Goal: Task Accomplishment & Management: Manage account settings

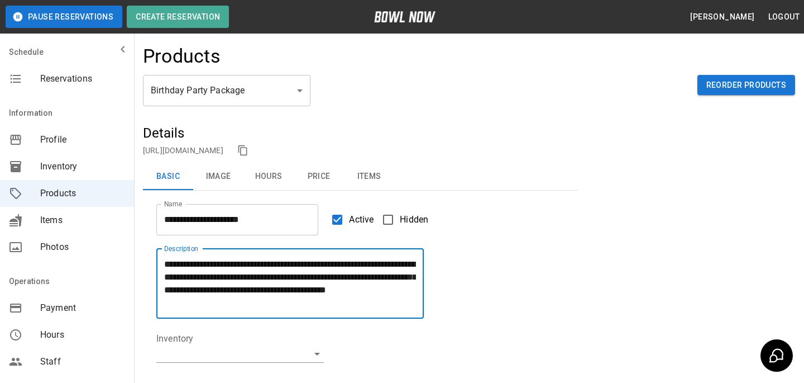
scroll to position [19, 0]
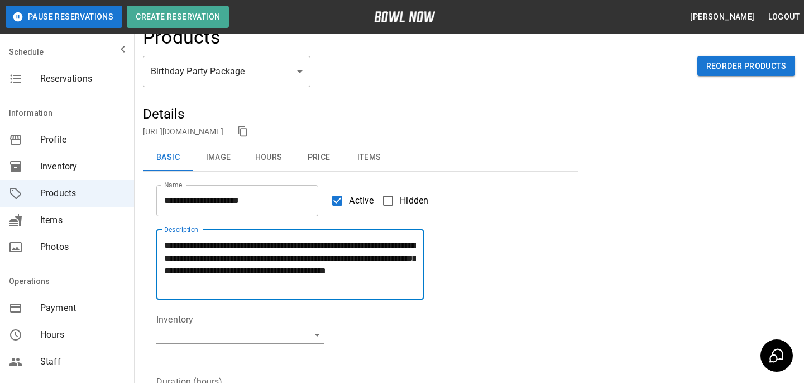
click at [408, 52] on div "Products" at bounding box center [469, 41] width 652 height 30
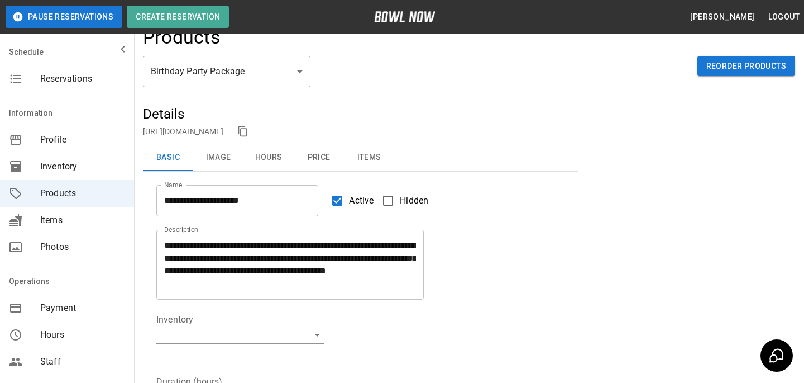
click at [271, 125] on div "https://bowlnow.com/places/08T85ft5dm8UDXXmImNw?pid=peENESfGw0HlSIJSKMLj" at bounding box center [360, 131] width 435 height 17
click at [223, 127] on link "[URL][DOMAIN_NAME]" at bounding box center [183, 131] width 80 height 9
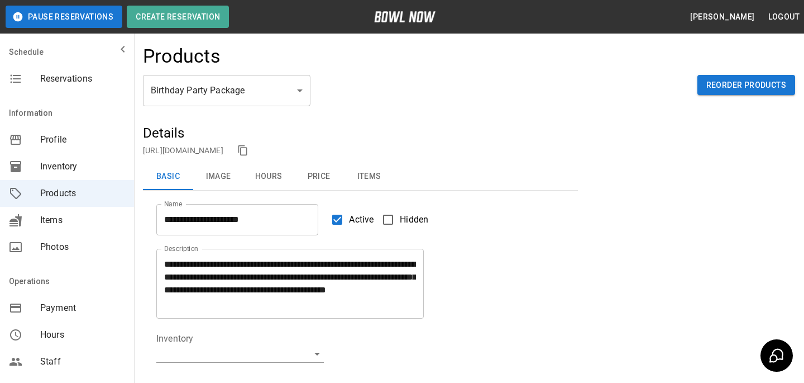
click at [228, 226] on input "**********" at bounding box center [237, 219] width 162 height 31
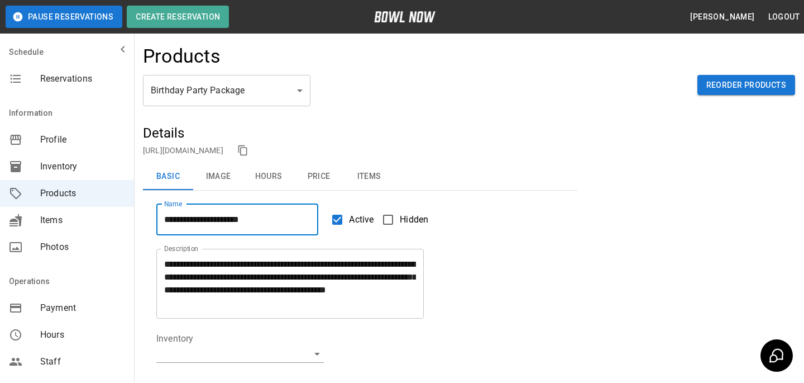
click at [228, 226] on input "**********" at bounding box center [237, 219] width 162 height 31
click at [240, 273] on textarea "**********" at bounding box center [290, 283] width 252 height 51
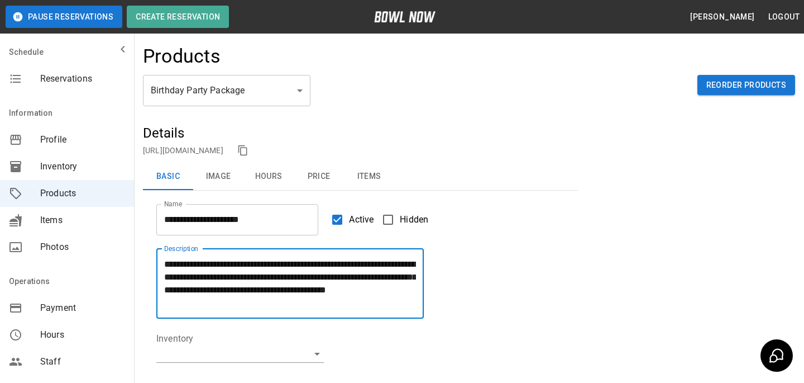
click at [240, 273] on textarea "**********" at bounding box center [290, 283] width 252 height 51
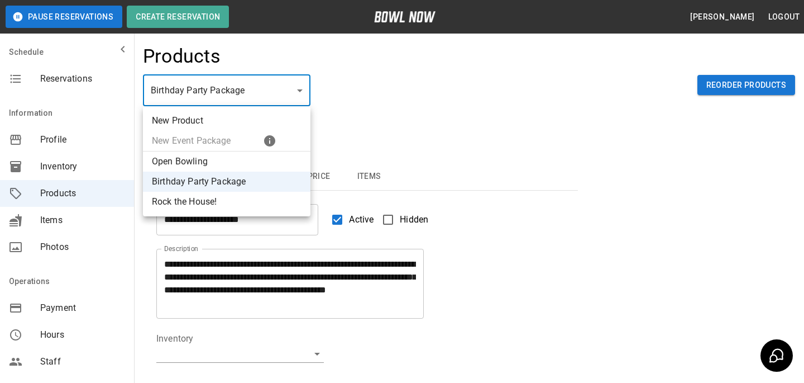
click at [278, 94] on body "**********" at bounding box center [402, 370] width 804 height 741
click at [390, 84] on div at bounding box center [402, 191] width 804 height 383
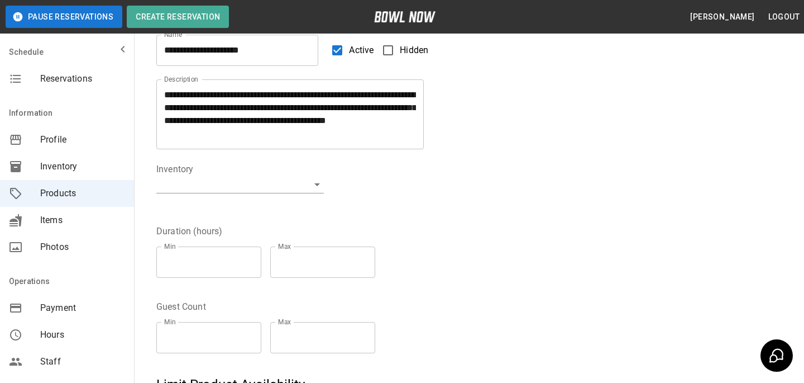
scroll to position [169, 0]
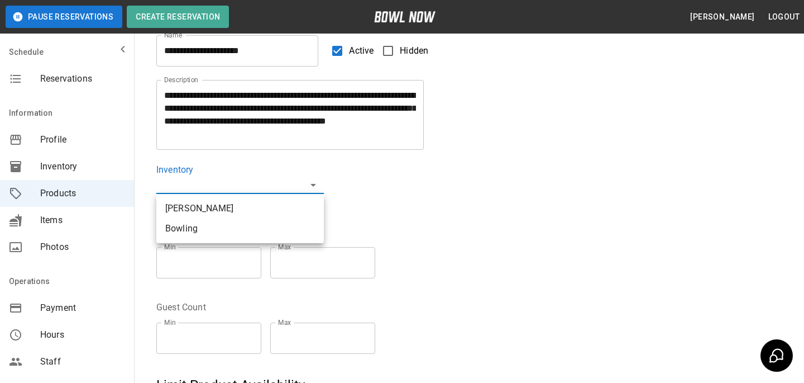
click at [308, 191] on body "**********" at bounding box center [402, 201] width 804 height 741
click at [283, 230] on li "Bowling" at bounding box center [240, 228] width 168 height 20
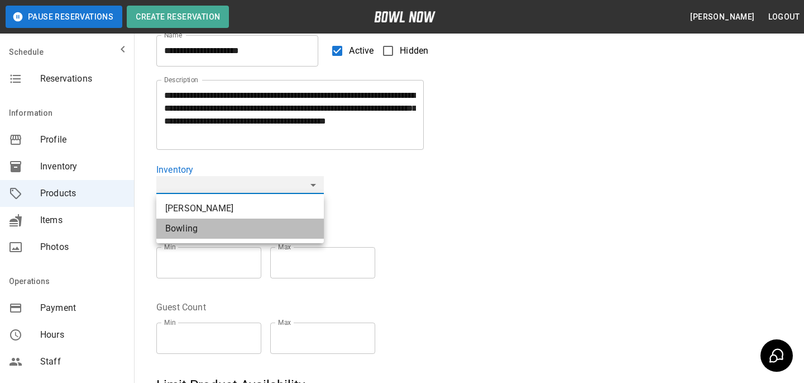
type input "**********"
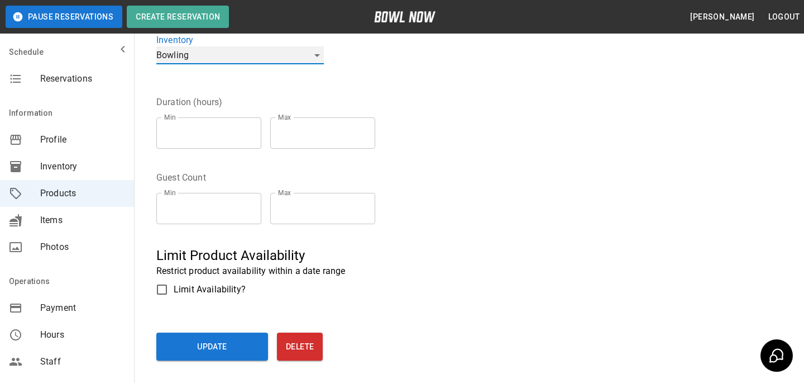
scroll to position [300, 0]
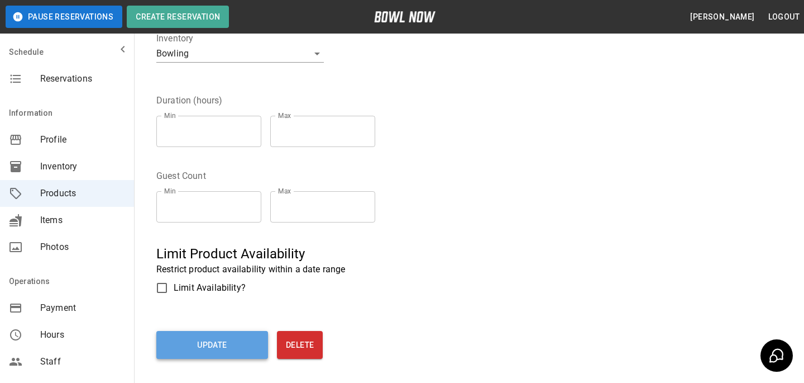
click at [217, 353] on button "Update" at bounding box center [212, 345] width 112 height 28
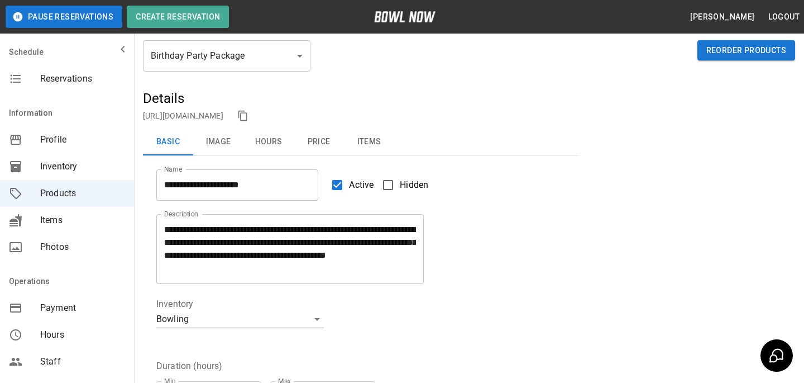
scroll to position [0, 0]
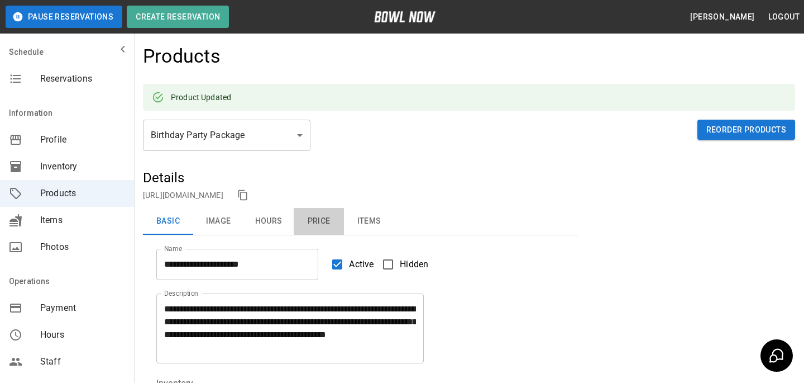
click at [315, 217] on button "Price" at bounding box center [319, 221] width 50 height 27
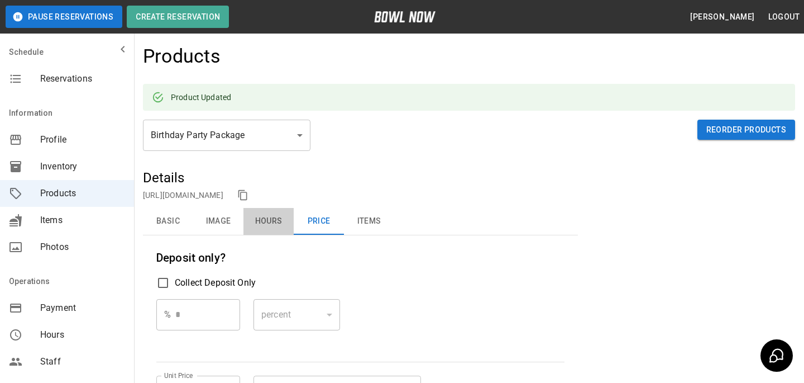
click at [271, 217] on button "Hours" at bounding box center [269, 221] width 50 height 27
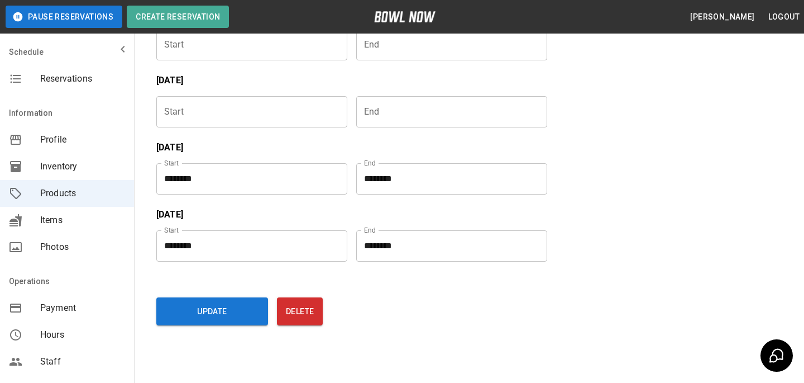
scroll to position [522, 0]
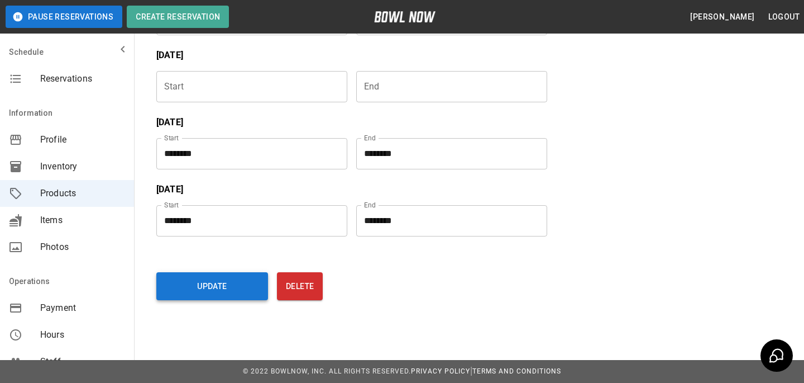
click at [223, 295] on button "Update" at bounding box center [212, 286] width 112 height 28
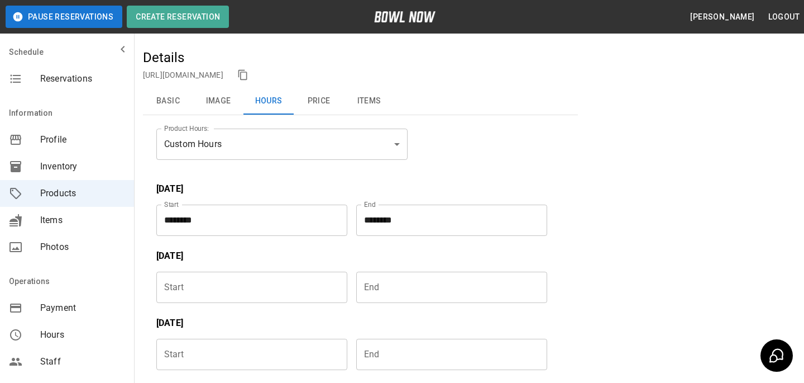
scroll to position [0, 0]
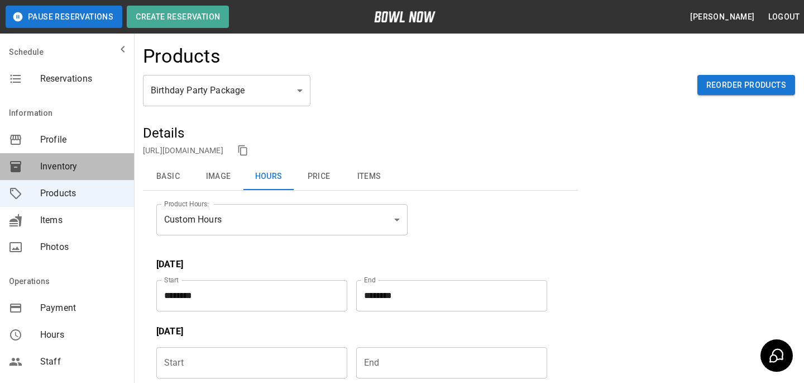
click at [39, 177] on div "Inventory" at bounding box center [67, 166] width 134 height 27
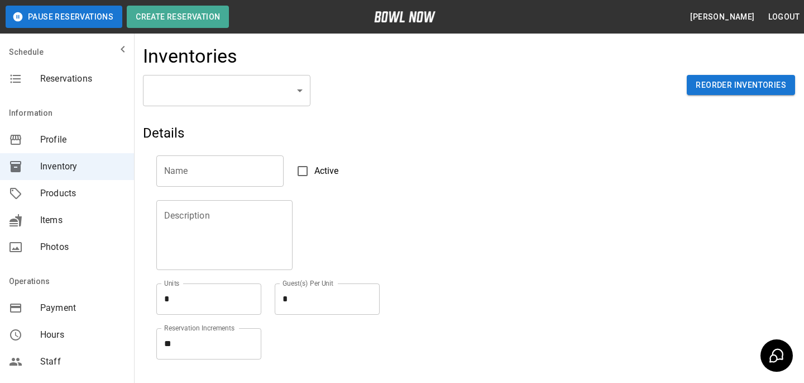
click at [248, 110] on div "​ ​ Reorder Inventories" at bounding box center [469, 99] width 652 height 49
click at [251, 83] on body "Pause Reservations Create Reservation Bradey Powell Logout Schedule Reservation…" at bounding box center [402, 246] width 804 height 492
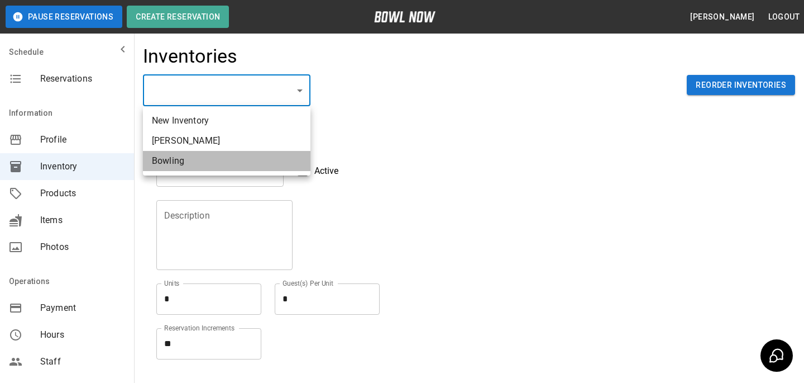
drag, startPoint x: 225, startPoint y: 150, endPoint x: 227, endPoint y: 142, distance: 8.7
click at [227, 142] on ul "New Inventory scott Bowling" at bounding box center [227, 140] width 168 height 69
click at [227, 142] on li "scott" at bounding box center [227, 141] width 168 height 20
type input "**********"
type input "*****"
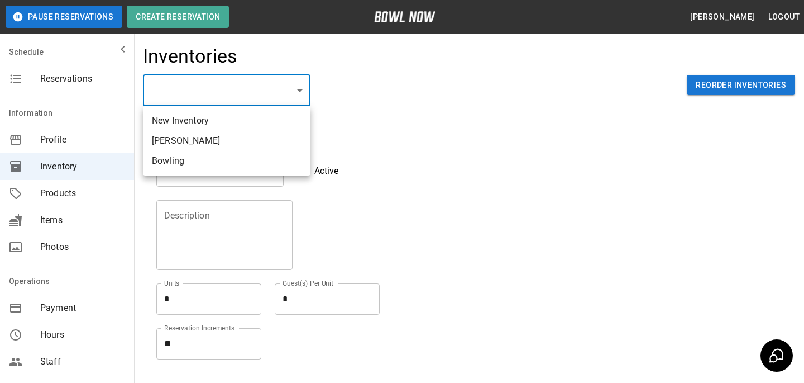
type textarea "**"
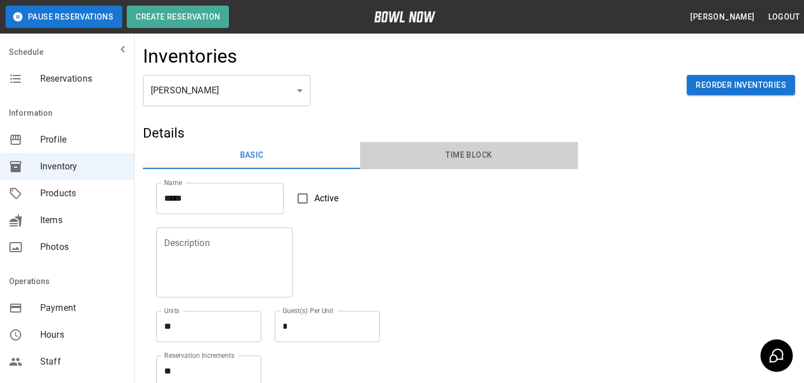
click at [509, 166] on button "Time Block" at bounding box center [468, 155] width 217 height 27
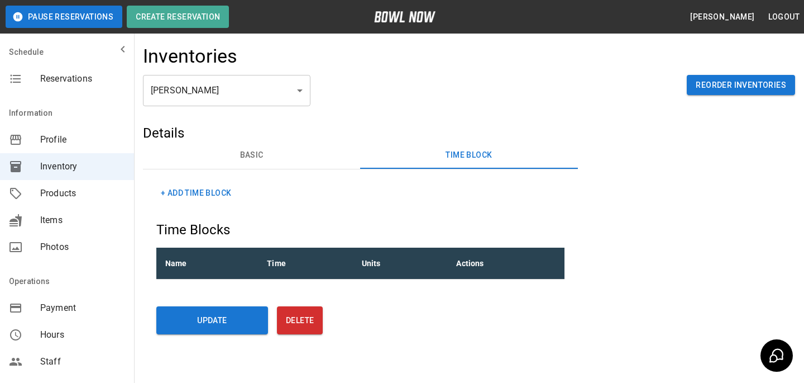
scroll to position [30, 0]
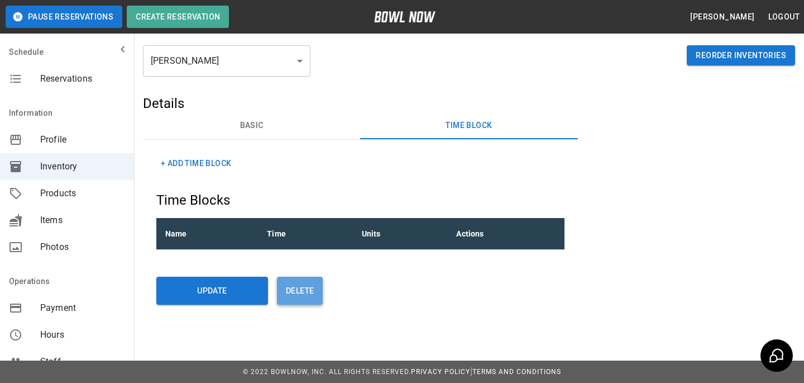
click at [303, 292] on button "Delete" at bounding box center [300, 291] width 46 height 28
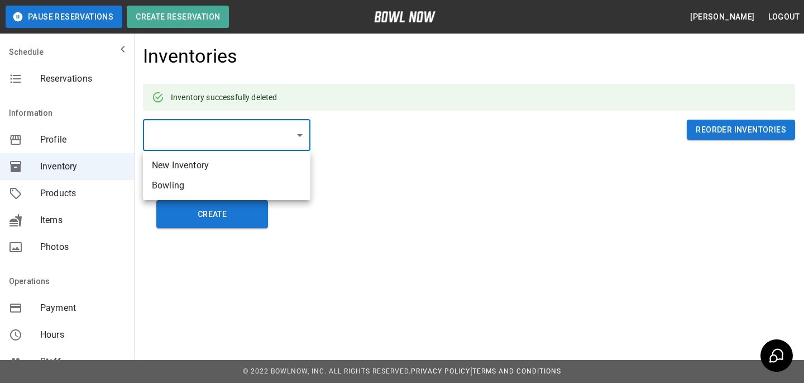
click at [301, 150] on body "**********" at bounding box center [402, 191] width 804 height 383
click at [265, 189] on li "Bowling" at bounding box center [227, 185] width 168 height 20
type input "**********"
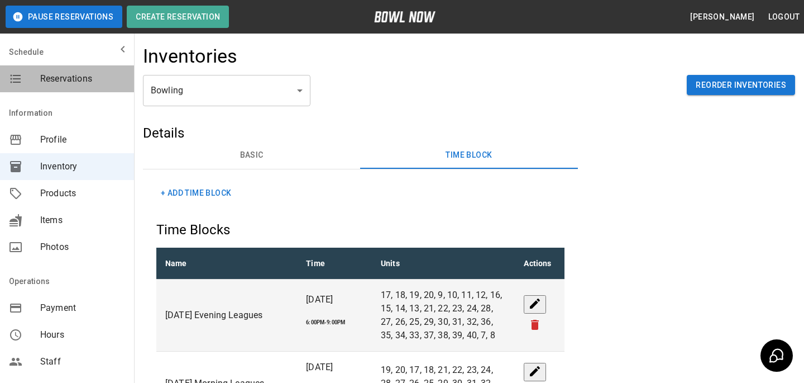
click at [99, 75] on span "Reservations" at bounding box center [82, 78] width 85 height 13
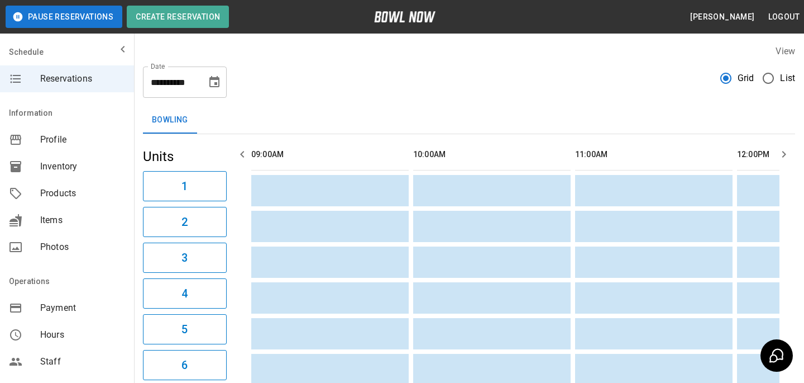
scroll to position [0, 1134]
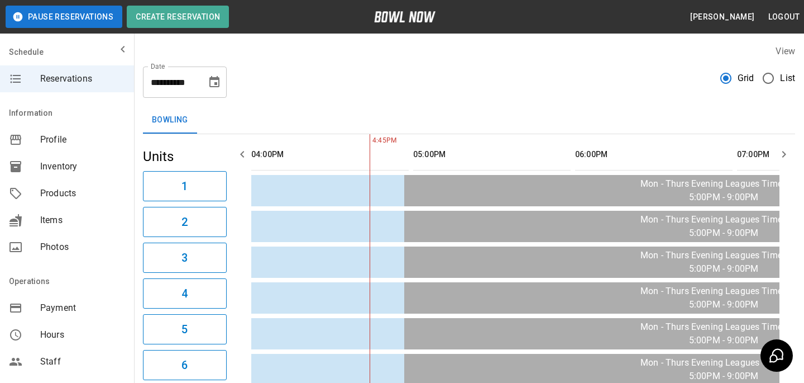
click at [47, 197] on span "Products" at bounding box center [82, 193] width 85 height 13
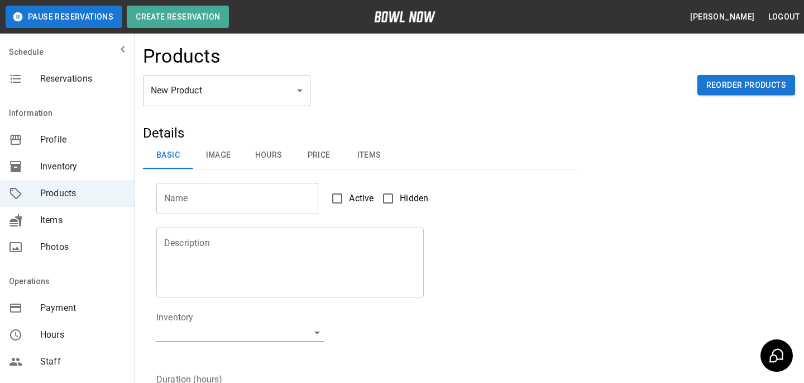
click at [256, 96] on body "Pause Reservations Create Reservation Bradey Powell Logout Schedule Reservation…" at bounding box center [402, 360] width 804 height 720
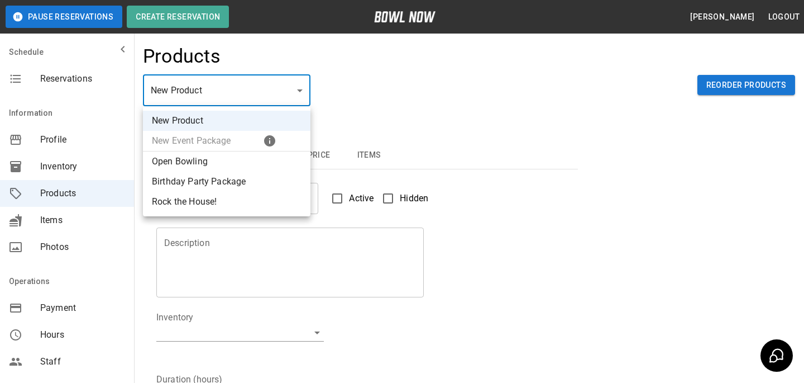
click at [214, 180] on li "Birthday Party Package" at bounding box center [227, 182] width 168 height 20
type input "*"
type input "**********"
type textarea "**********"
type input "**********"
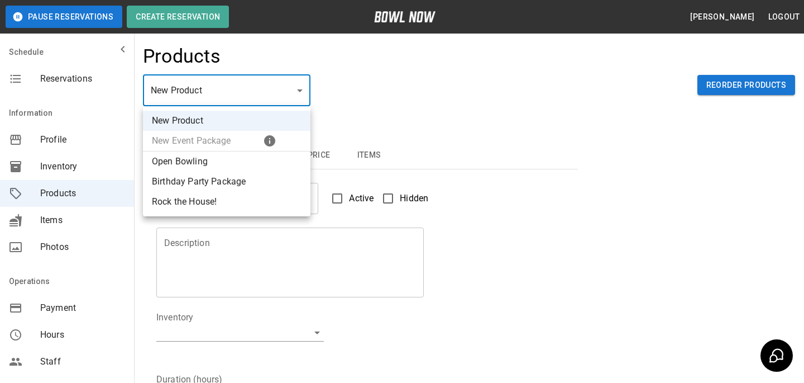
type input "*"
type input "**"
type input "******"
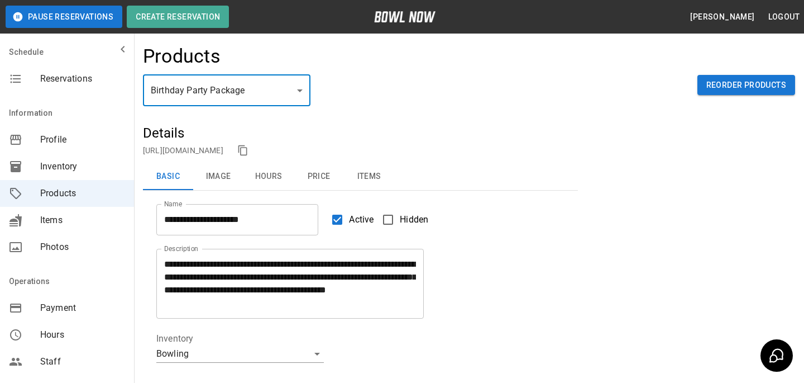
click at [282, 178] on button "Hours" at bounding box center [269, 176] width 50 height 27
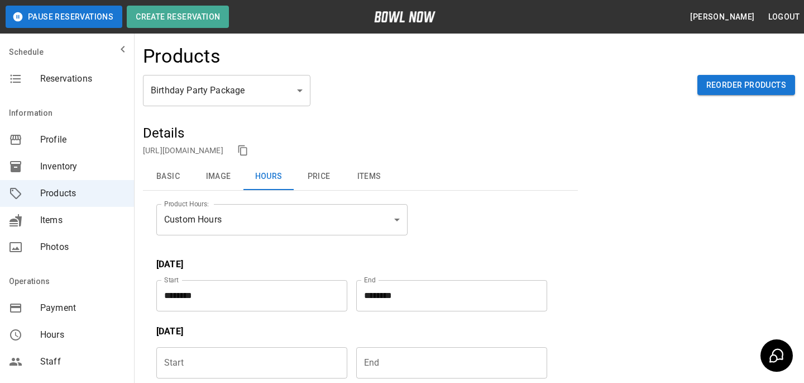
click at [223, 146] on link "https://bowlnow.com/places/08T85ft5dm8UDXXmImNw?pid=peENESfGw0HlSIJSKMLj" at bounding box center [183, 150] width 80 height 9
click at [458, 109] on div "Birthday Party Package * ​ Reorder Products" at bounding box center [469, 99] width 652 height 49
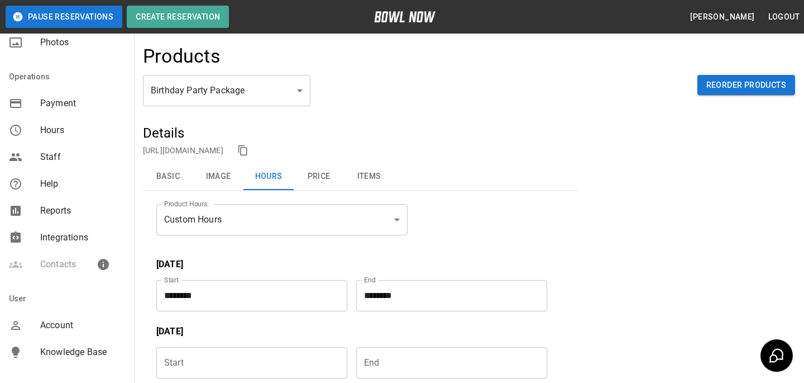
scroll to position [247, 0]
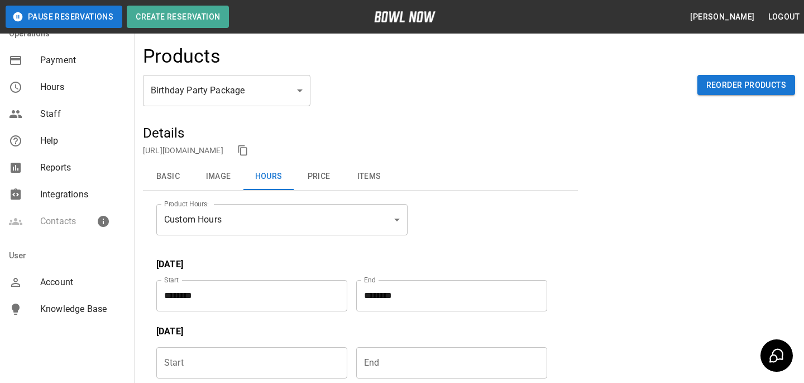
click at [81, 266] on div "User" at bounding box center [67, 255] width 134 height 27
click at [81, 267] on div "User" at bounding box center [67, 255] width 134 height 27
click at [81, 275] on div "Account" at bounding box center [67, 282] width 134 height 27
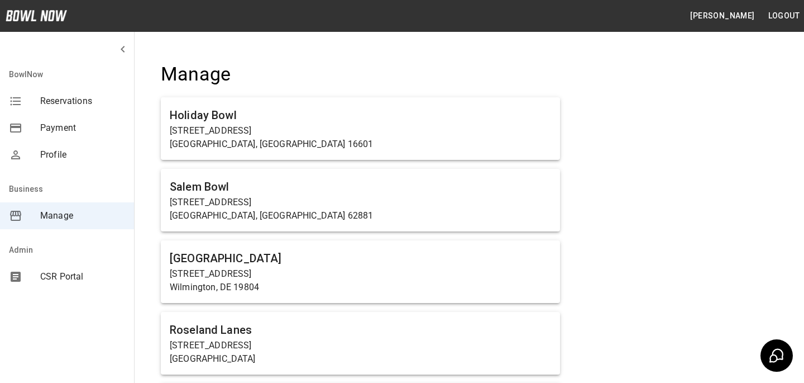
scroll to position [1640, 0]
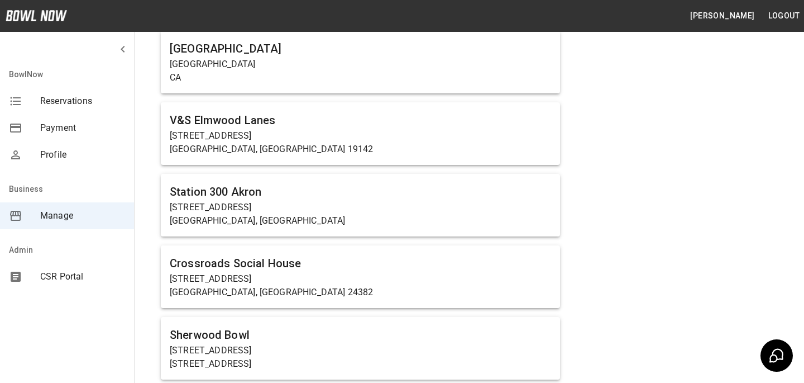
click at [313, 202] on p "580 East Cuyahoga Falls Avenue" at bounding box center [361, 207] width 382 height 13
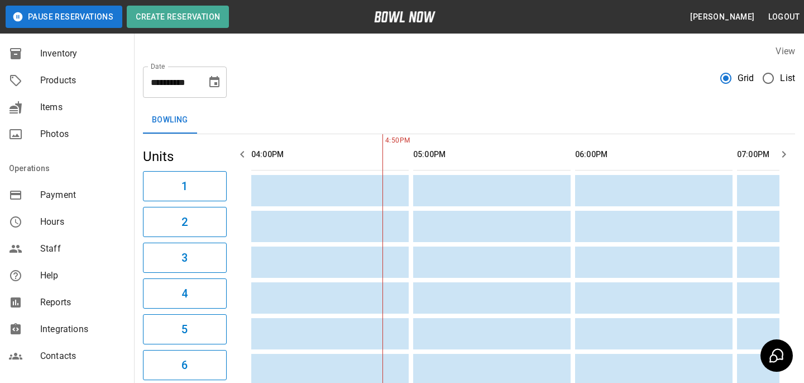
scroll to position [121, 0]
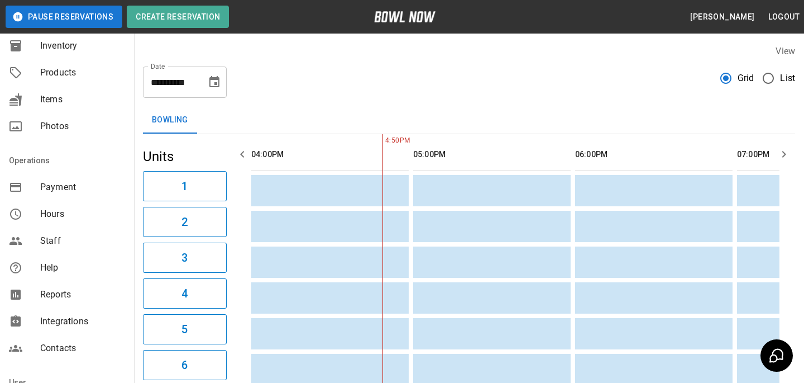
click at [83, 227] on div "Staff" at bounding box center [67, 240] width 134 height 27
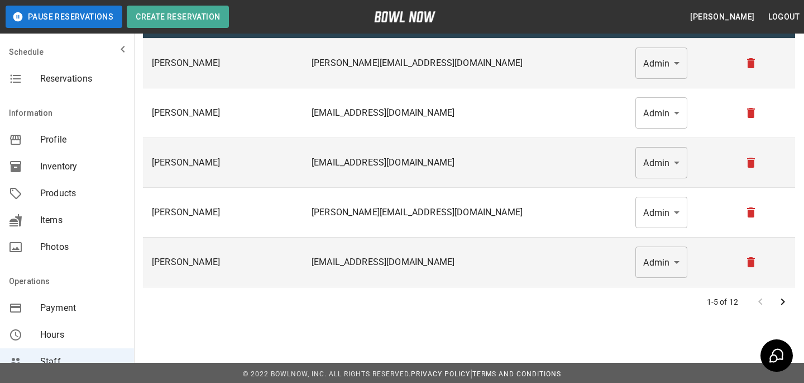
scroll to position [91, 0]
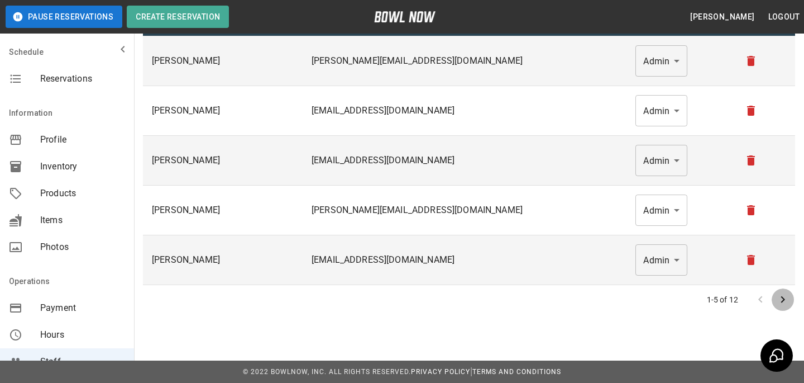
click at [778, 293] on icon "Go to next page" at bounding box center [783, 299] width 13 height 13
click at [452, 159] on p "eventsakron@station300.com" at bounding box center [465, 160] width 307 height 13
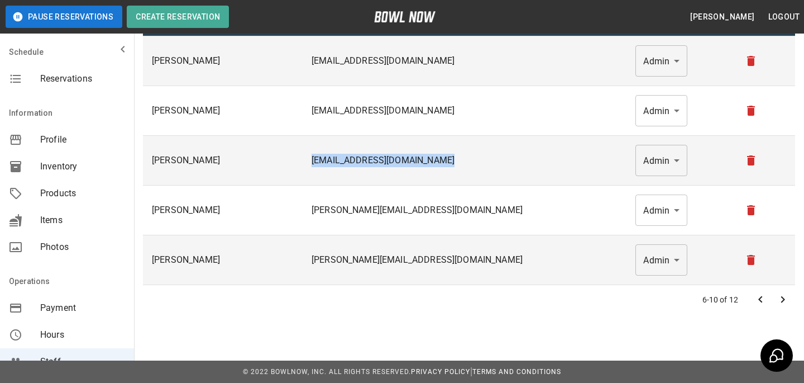
click at [452, 159] on p "eventsakron@station300.com" at bounding box center [465, 160] width 307 height 13
copy p "eventsakron@station300.com"
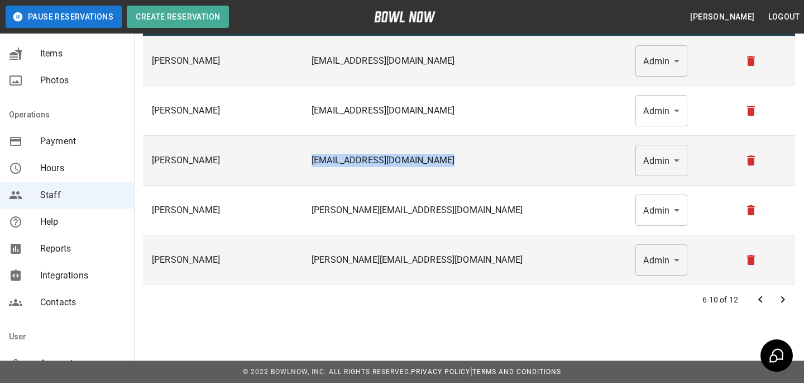
scroll to position [247, 0]
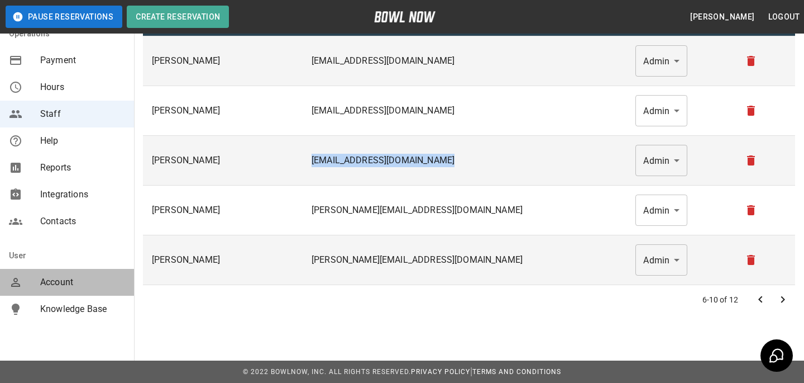
click at [69, 286] on span "Account" at bounding box center [82, 281] width 85 height 13
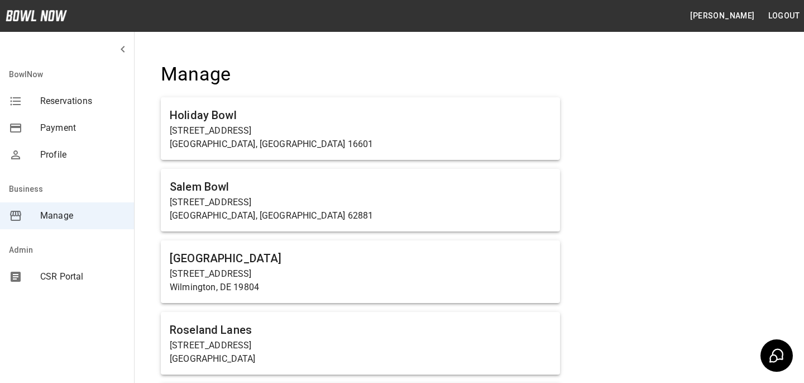
scroll to position [1926, 0]
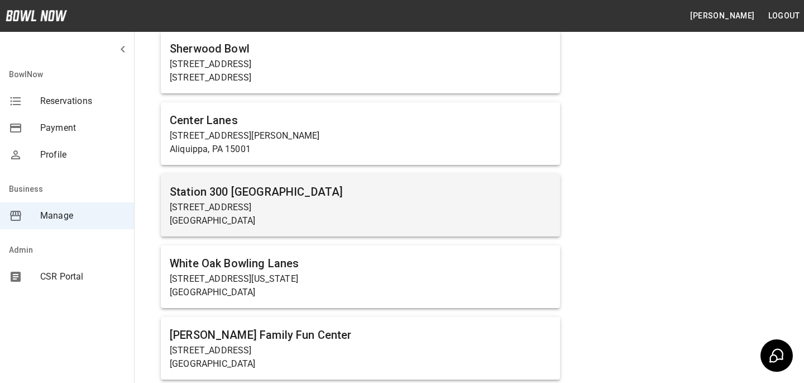
click at [314, 201] on p "2317 Browns Bridge Rd" at bounding box center [361, 207] width 382 height 13
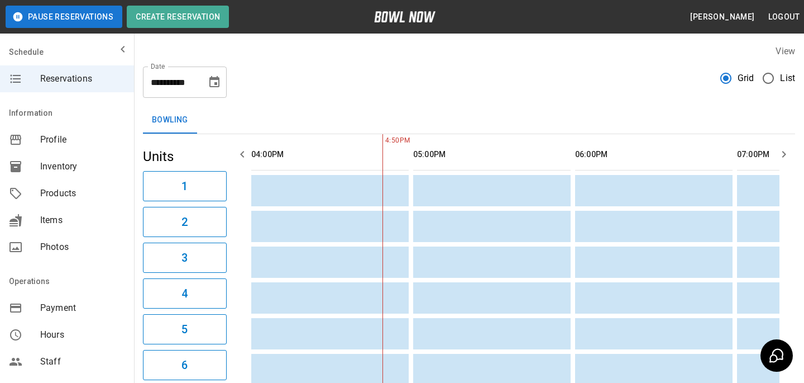
scroll to position [36, 0]
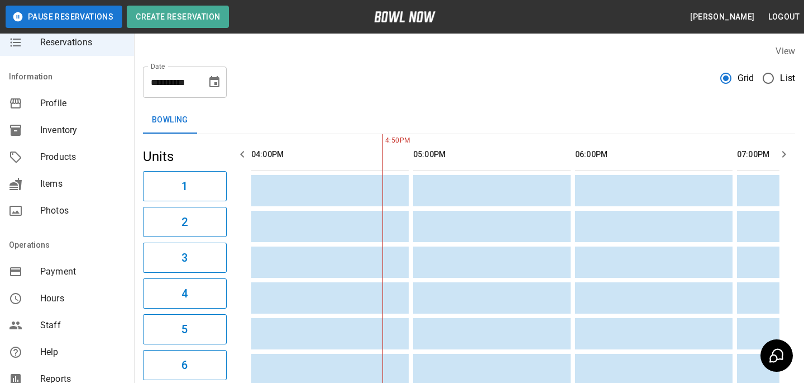
click at [67, 327] on span "Staff" at bounding box center [82, 324] width 85 height 13
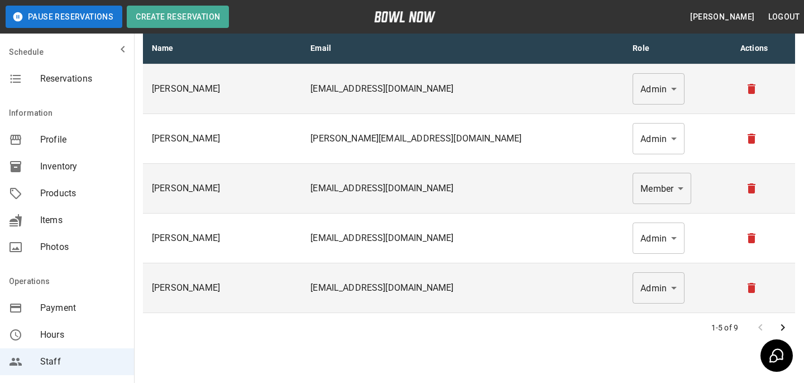
scroll to position [84, 0]
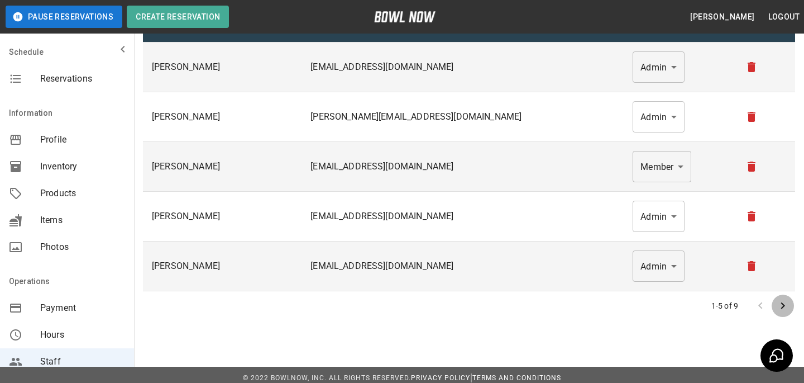
click at [792, 310] on button "Go to next page" at bounding box center [783, 305] width 22 height 22
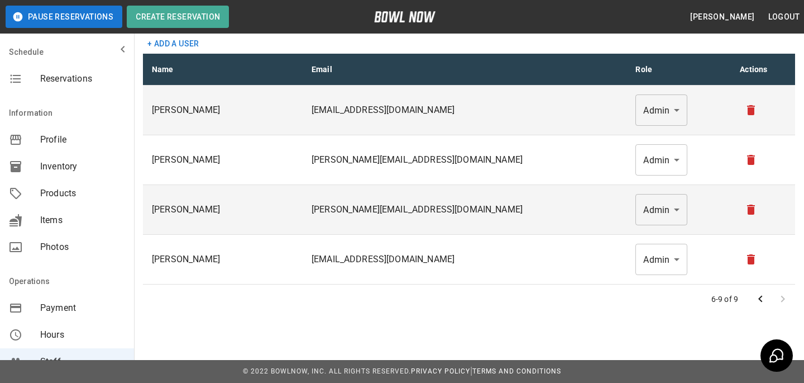
scroll to position [0, 0]
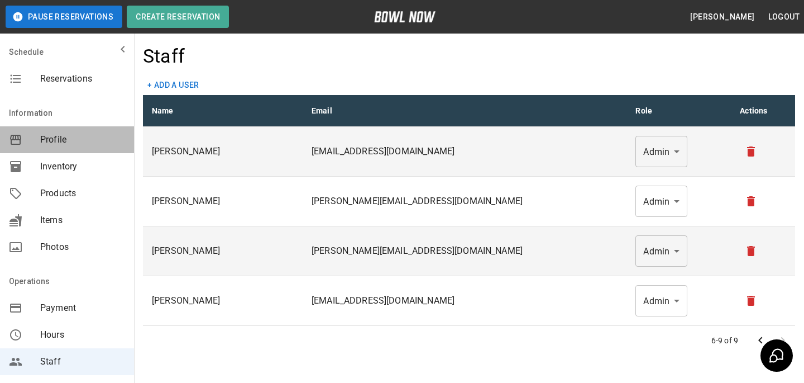
click at [26, 152] on div "Profile" at bounding box center [67, 139] width 134 height 27
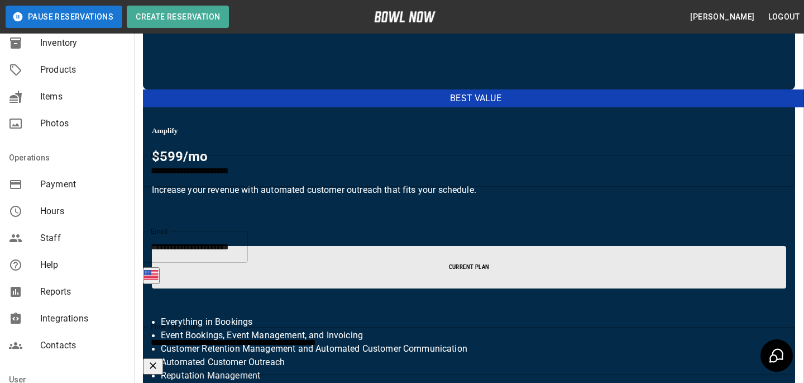
scroll to position [137, 0]
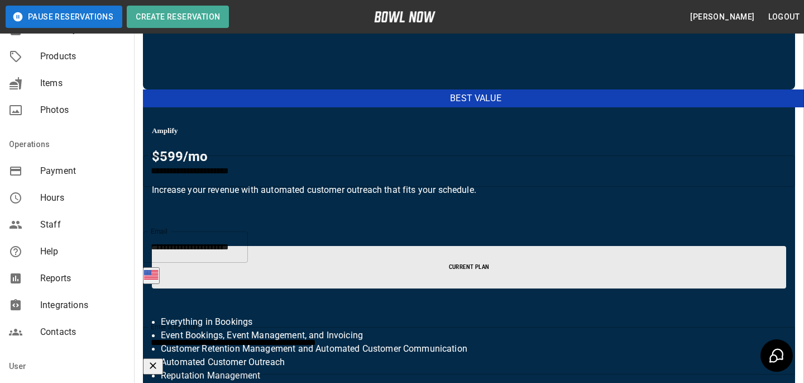
click at [68, 220] on span "Staff" at bounding box center [82, 224] width 85 height 13
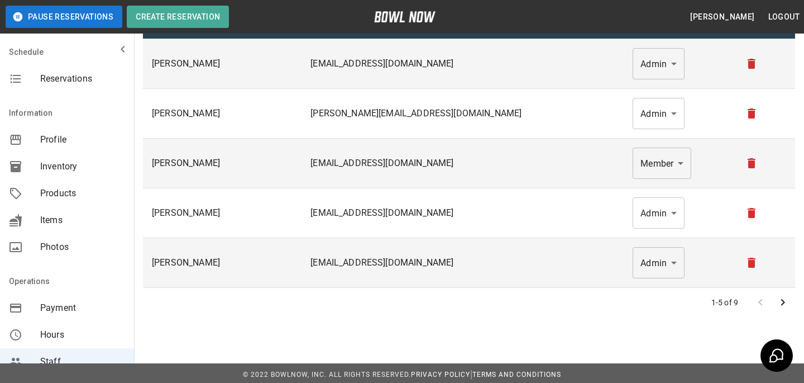
scroll to position [91, 0]
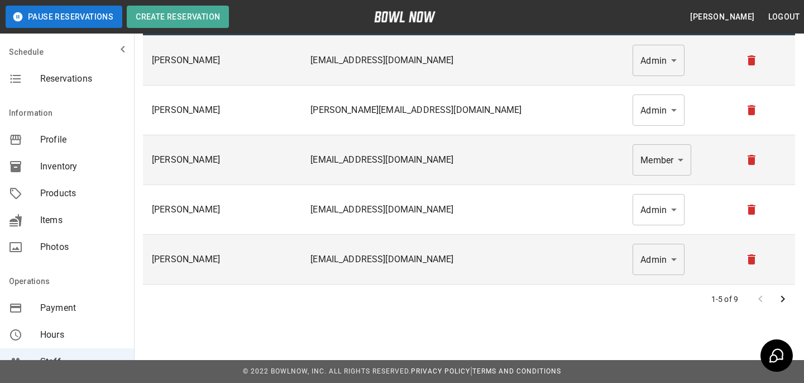
click at [774, 292] on div at bounding box center [772, 299] width 45 height 22
click at [774, 296] on button "Go to next page" at bounding box center [783, 299] width 22 height 22
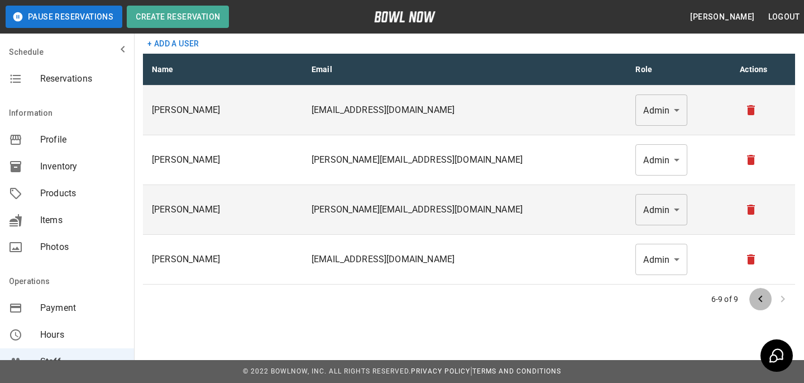
click at [751, 299] on button "Go to previous page" at bounding box center [761, 299] width 22 height 22
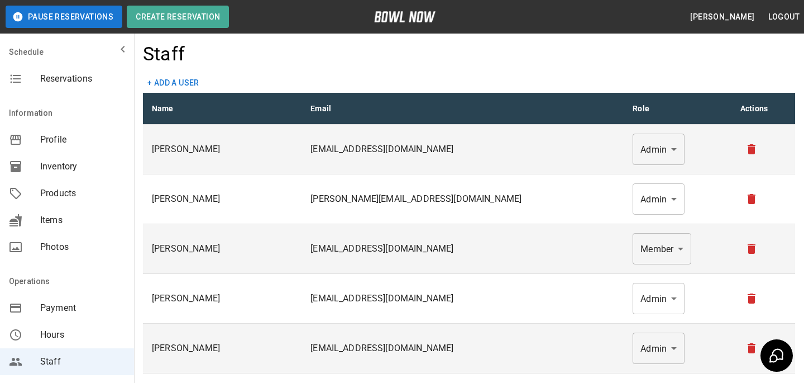
scroll to position [0, 0]
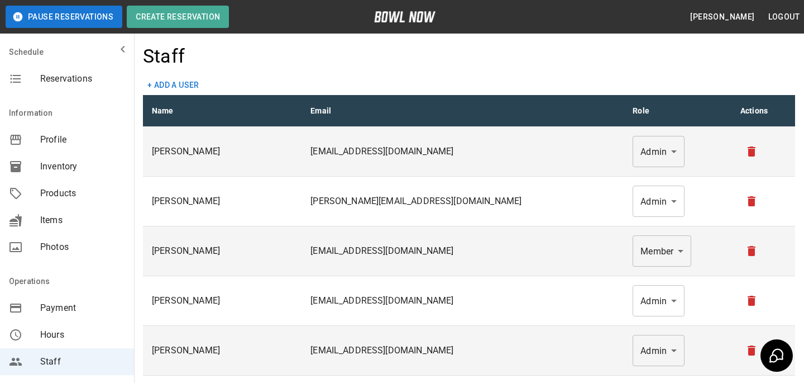
click at [170, 88] on button "+ Add a user" at bounding box center [173, 85] width 61 height 21
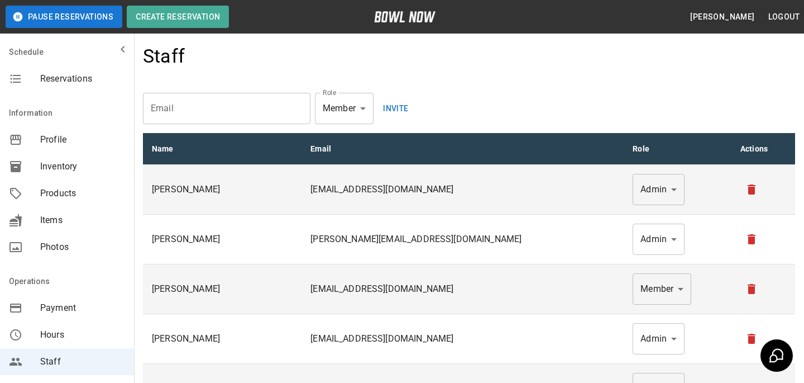
click at [263, 110] on input "email" at bounding box center [227, 108] width 168 height 31
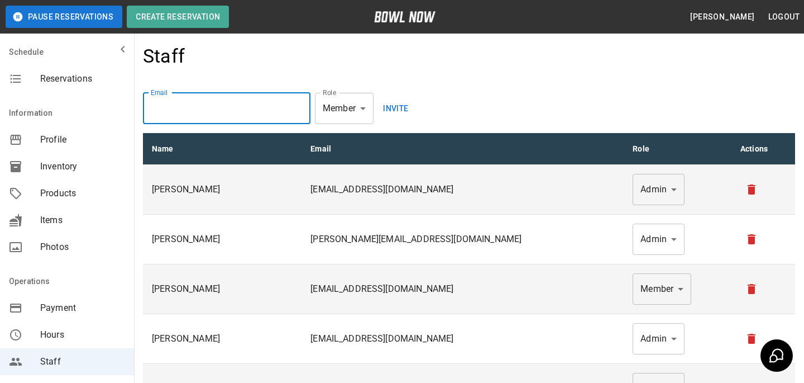
paste input "**********"
type input "**********"
click at [378, 118] on div "**********" at bounding box center [469, 108] width 652 height 31
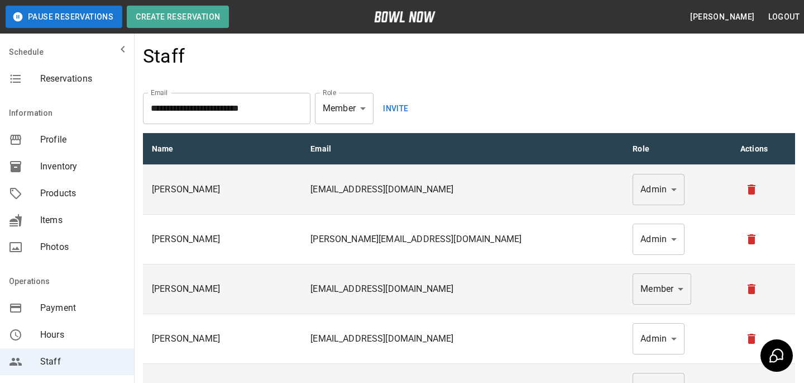
click at [349, 115] on body "**********" at bounding box center [402, 256] width 804 height 512
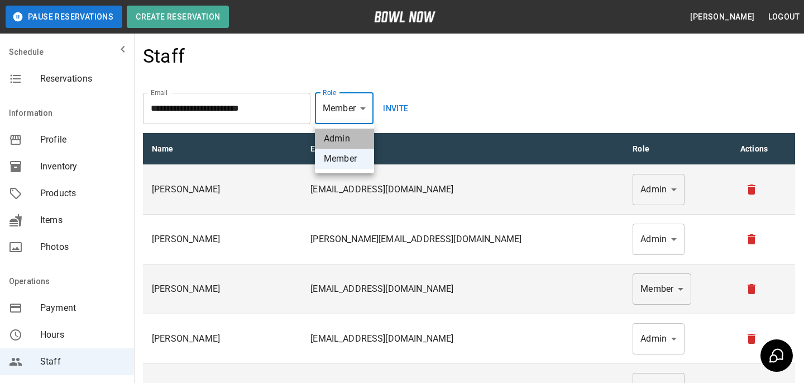
click at [353, 140] on li "Admin" at bounding box center [344, 138] width 59 height 20
type input "*****"
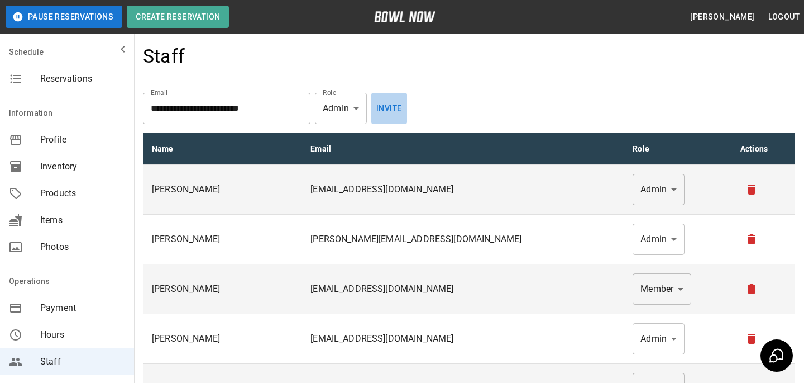
click at [378, 117] on button "Invite" at bounding box center [389, 108] width 36 height 31
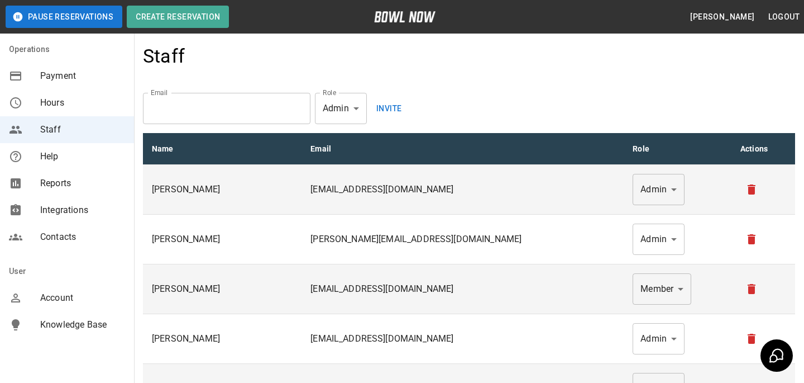
scroll to position [247, 0]
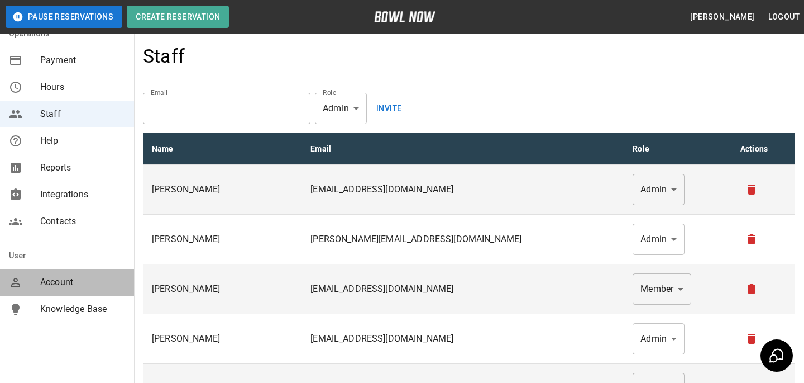
click at [106, 280] on span "Account" at bounding box center [82, 281] width 85 height 13
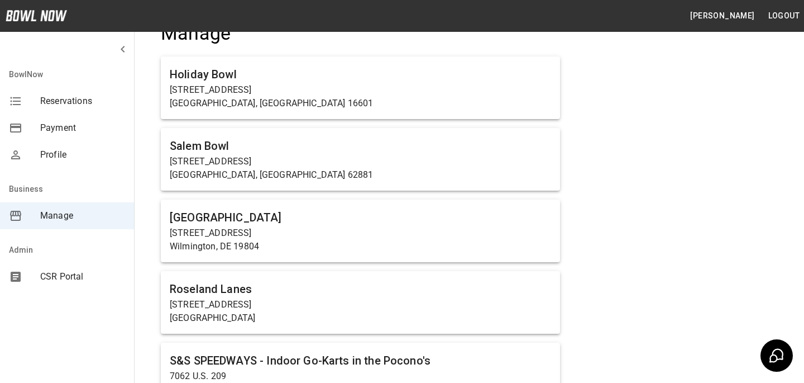
scroll to position [57, 0]
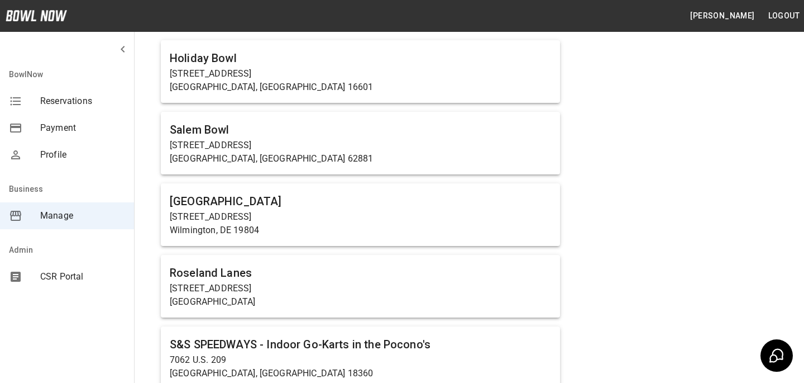
click at [104, 276] on span "CSR Portal" at bounding box center [82, 276] width 85 height 13
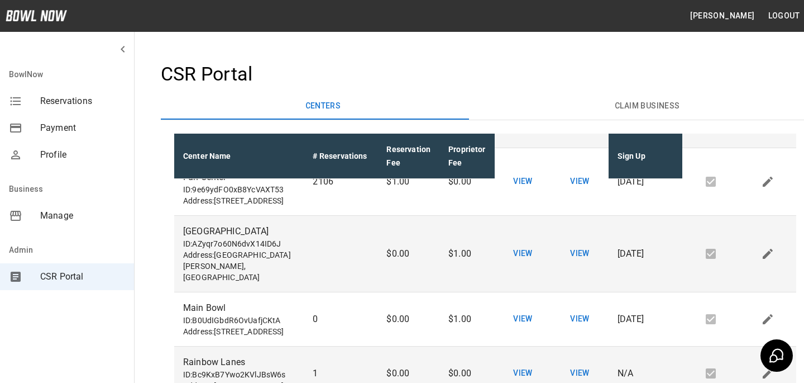
scroll to position [294, 0]
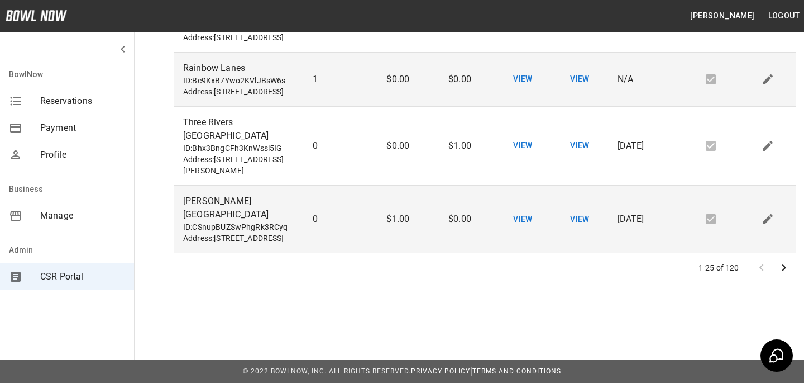
click at [773, 268] on button "Go to next page" at bounding box center [784, 267] width 22 height 22
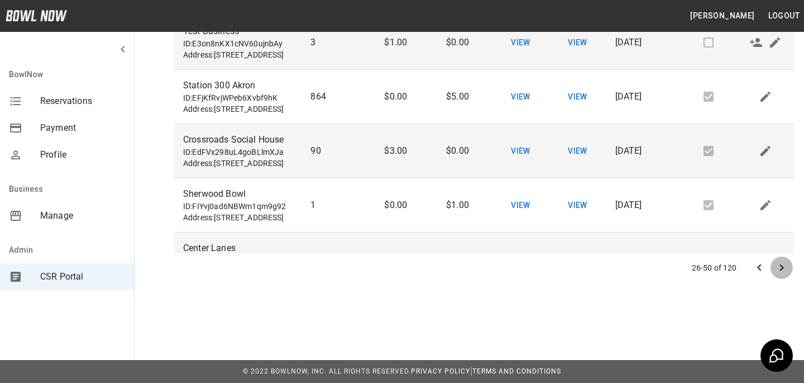
click at [775, 265] on icon "Go to next page" at bounding box center [781, 267] width 13 height 13
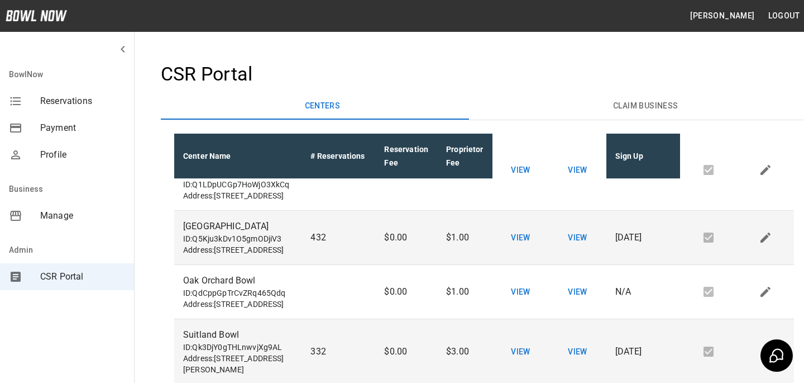
scroll to position [0, 0]
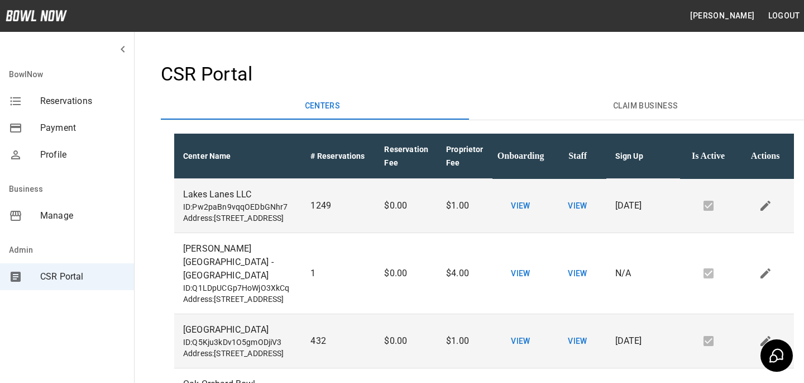
click at [59, 201] on div "Business" at bounding box center [67, 188] width 134 height 27
click at [61, 203] on div "Manage" at bounding box center [67, 215] width 134 height 27
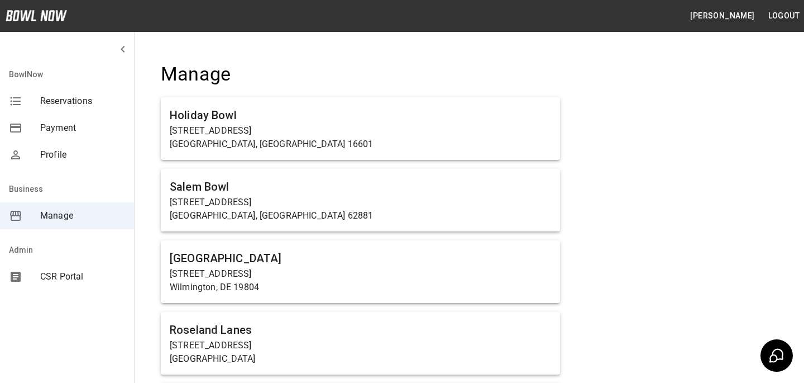
scroll to position [4214, 0]
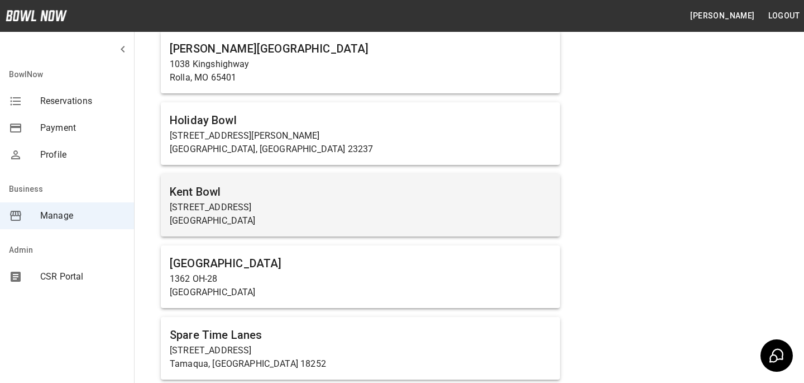
click at [322, 183] on h6 "Kent Bowl" at bounding box center [361, 192] width 382 height 18
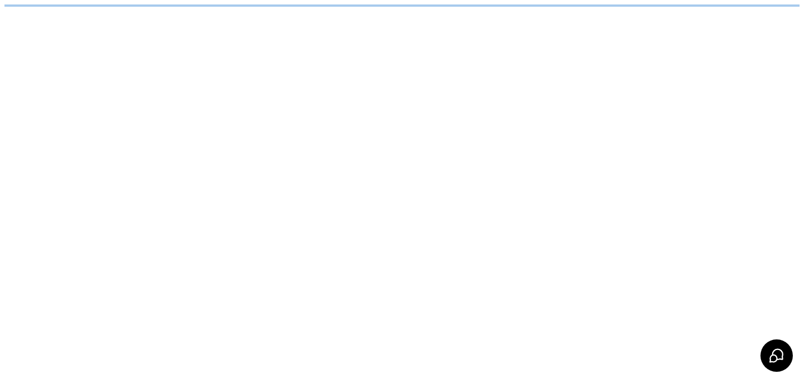
click at [322, 11] on html "/businesses/W16E8aeHgeo8eWV8ExTf/reservations" at bounding box center [402, 5] width 804 height 11
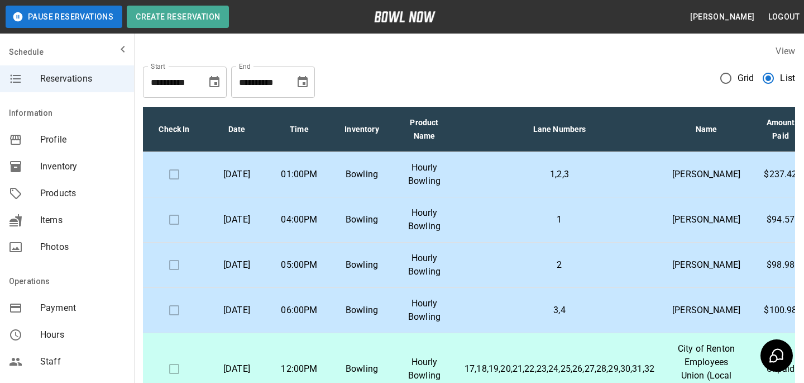
scroll to position [236, 0]
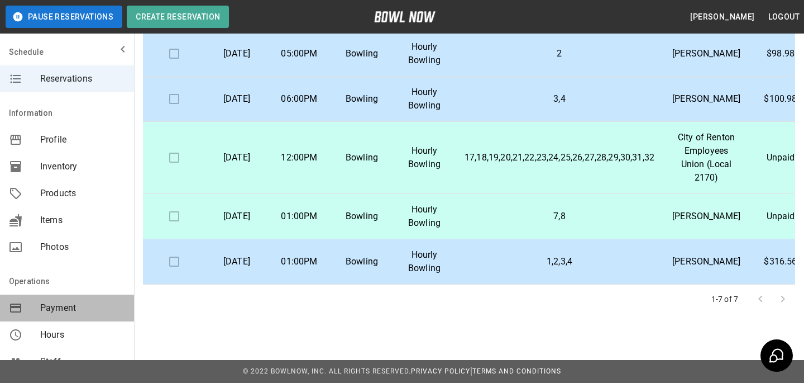
click at [90, 306] on span "Payment" at bounding box center [82, 307] width 85 height 13
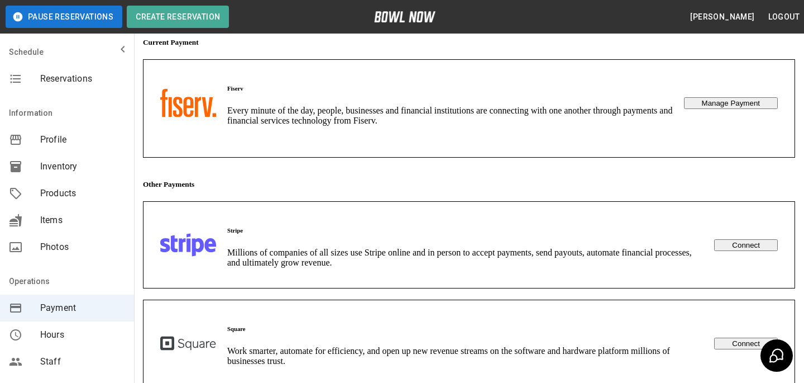
scroll to position [55, 0]
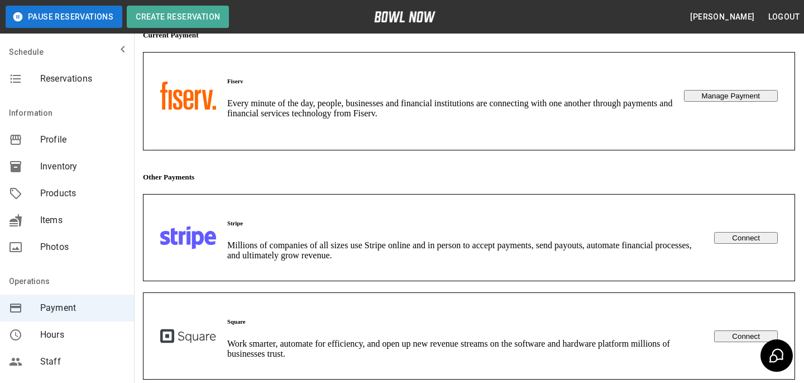
click at [754, 90] on button "Manage Payment" at bounding box center [731, 96] width 94 height 12
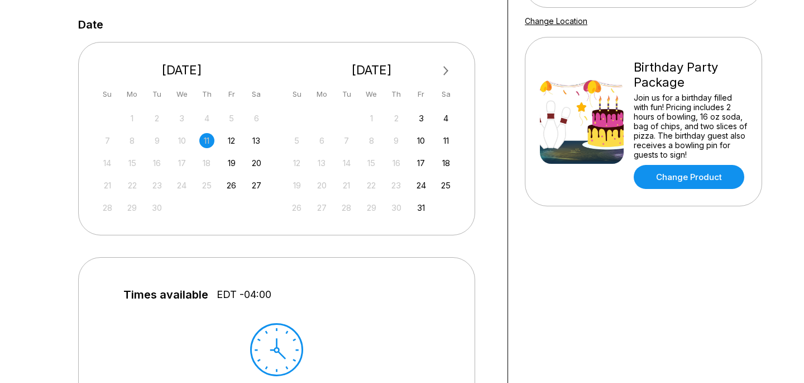
scroll to position [219, 0]
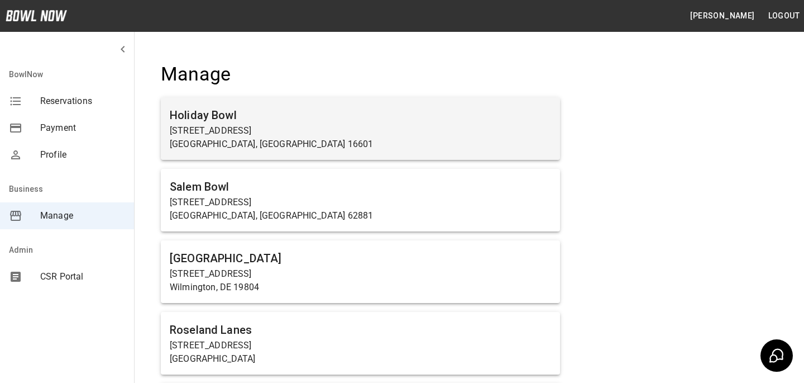
click at [264, 146] on p "Altoona, PA 16601" at bounding box center [361, 143] width 382 height 13
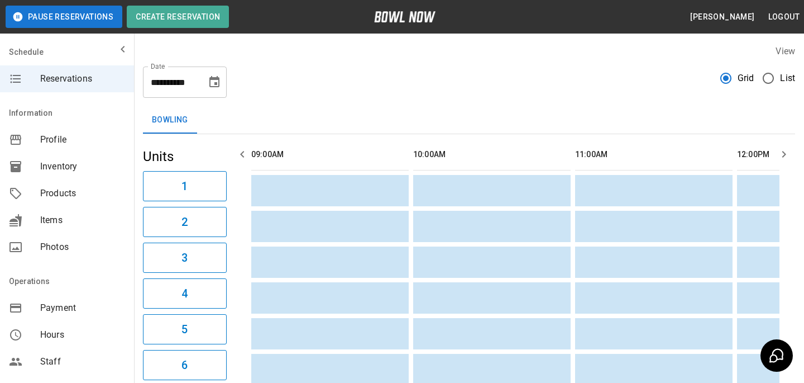
scroll to position [0, 1134]
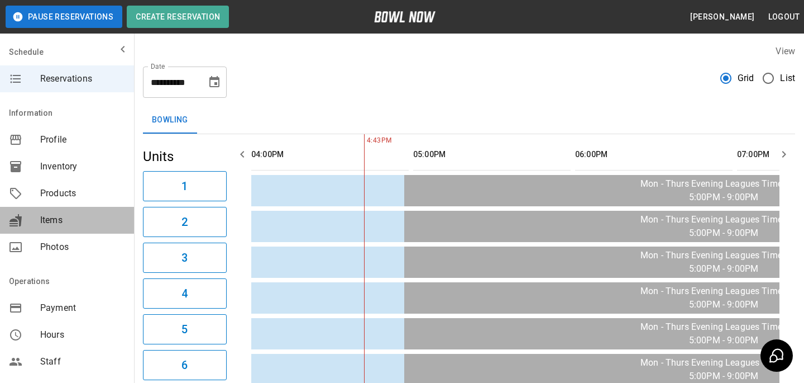
click at [82, 208] on div "Items" at bounding box center [67, 220] width 134 height 27
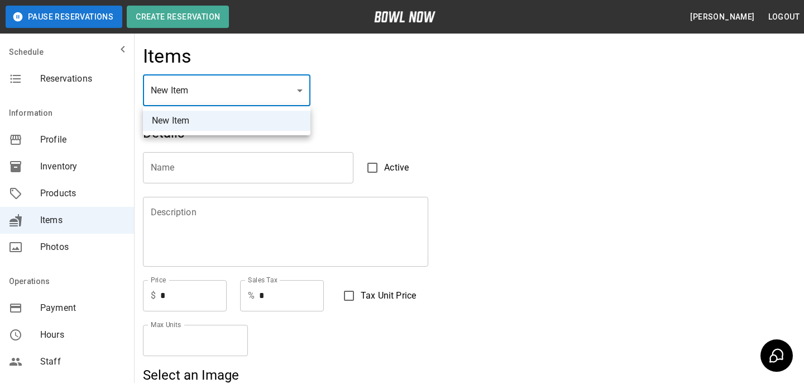
click at [61, 163] on div at bounding box center [402, 191] width 804 height 383
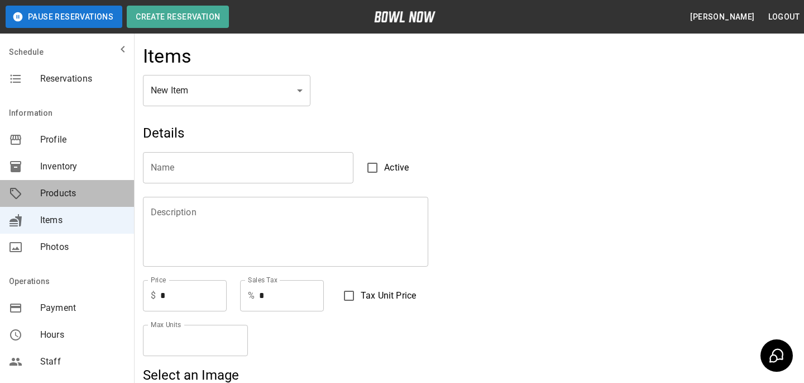
click at [61, 190] on span "Products" at bounding box center [82, 193] width 85 height 13
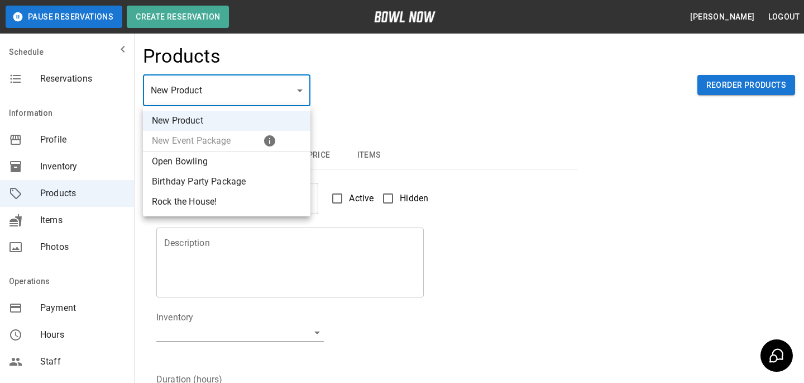
click at [216, 99] on body "Pause Reservations Create Reservation Bradey Powell Logout Schedule Reservation…" at bounding box center [402, 360] width 804 height 720
click at [243, 186] on li "Birthday Party Package" at bounding box center [227, 182] width 168 height 20
type input "*"
type input "**********"
type textarea "**********"
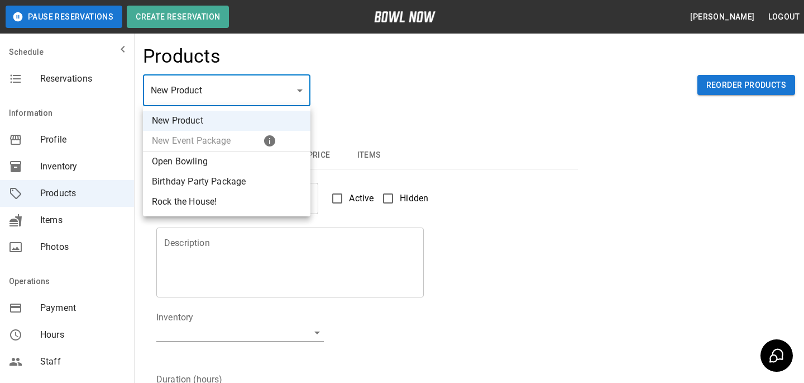
type input "*"
type input "**"
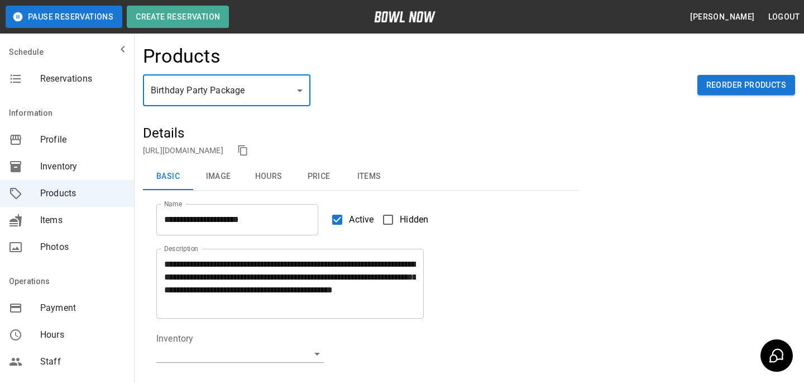
click at [269, 84] on body "**********" at bounding box center [402, 370] width 804 height 741
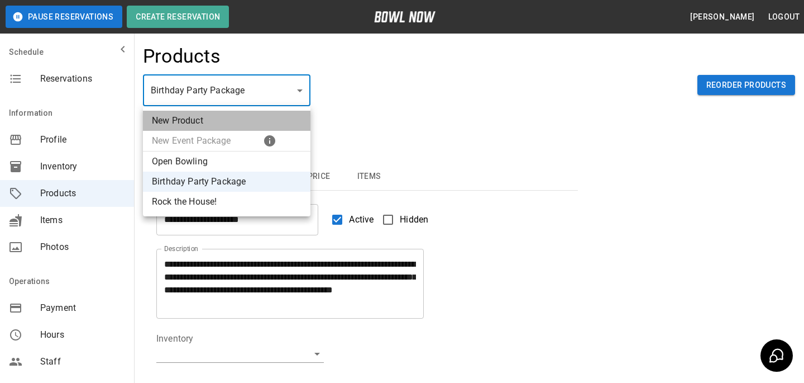
click at [227, 118] on li "New Product" at bounding box center [227, 121] width 168 height 20
type input "**"
type input "*"
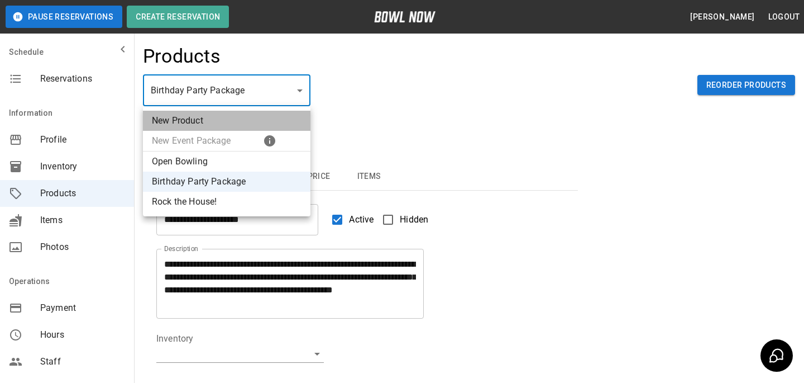
type input "*"
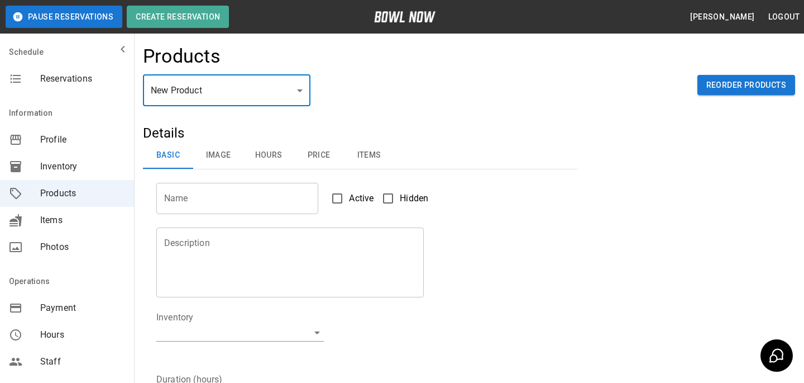
click at [235, 209] on input "Name" at bounding box center [237, 198] width 162 height 31
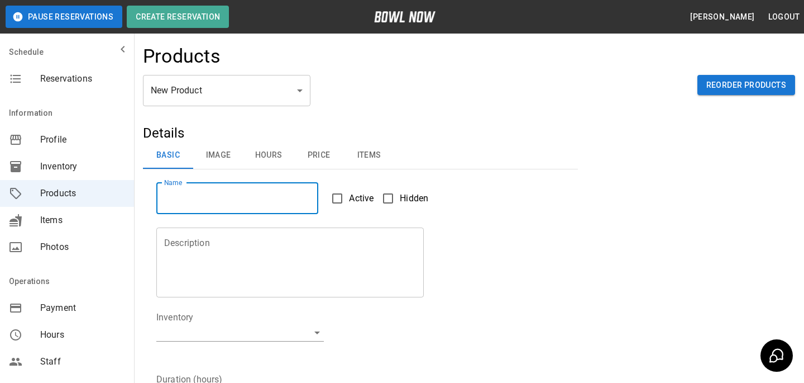
paste input "**********"
type input "**********"
click at [263, 280] on textarea "Description" at bounding box center [290, 261] width 252 height 51
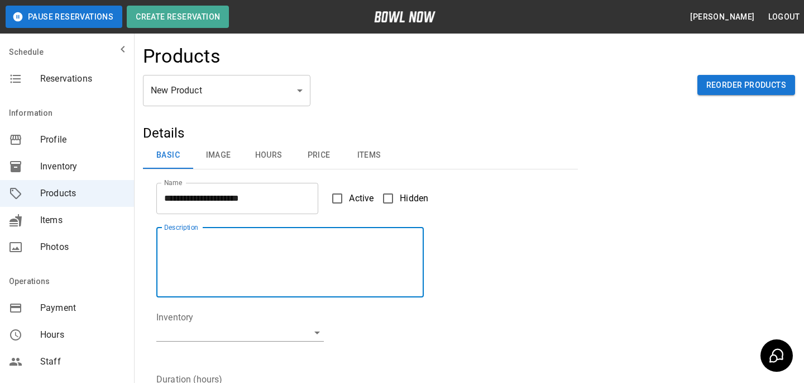
paste textarea "**********"
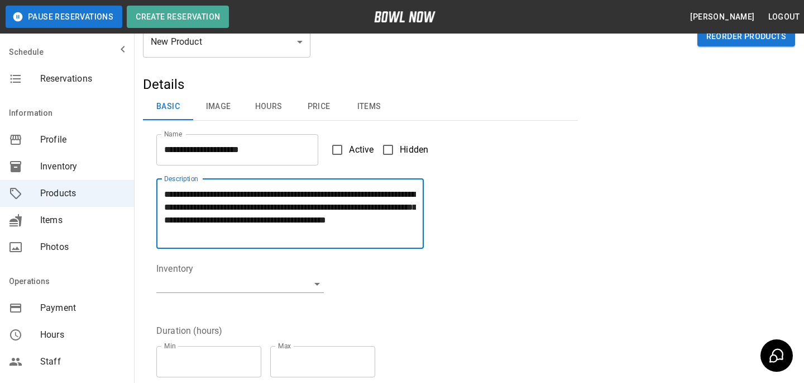
scroll to position [55, 0]
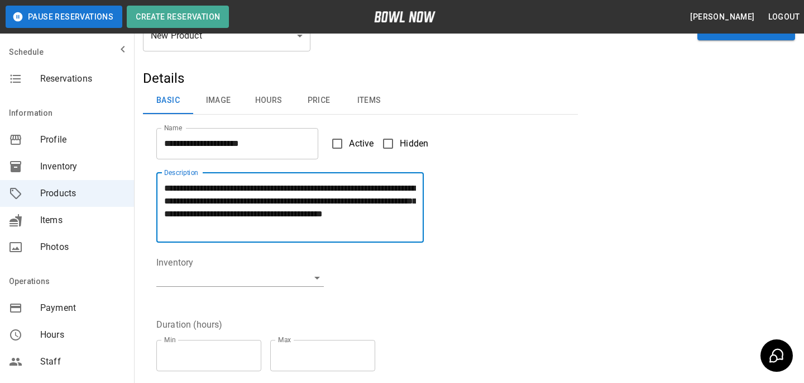
type textarea "**********"
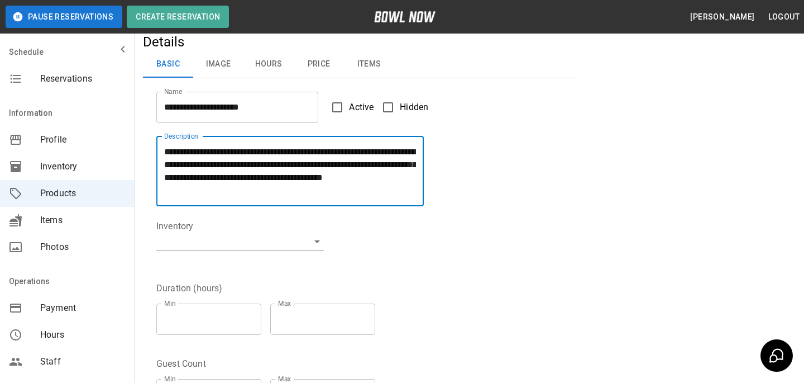
scroll to position [94, 0]
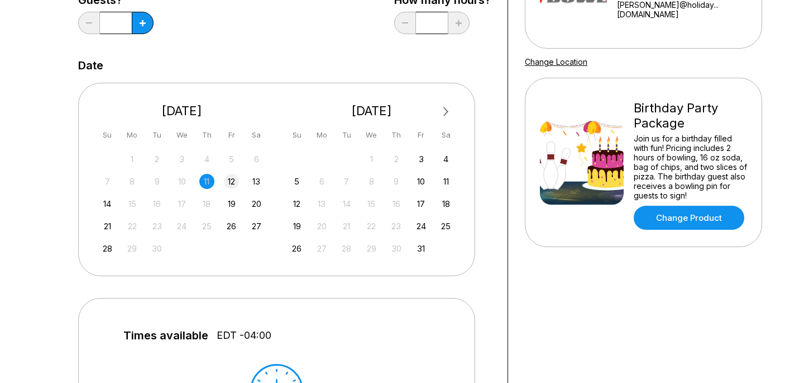
click at [238, 183] on div "12" at bounding box center [231, 181] width 15 height 15
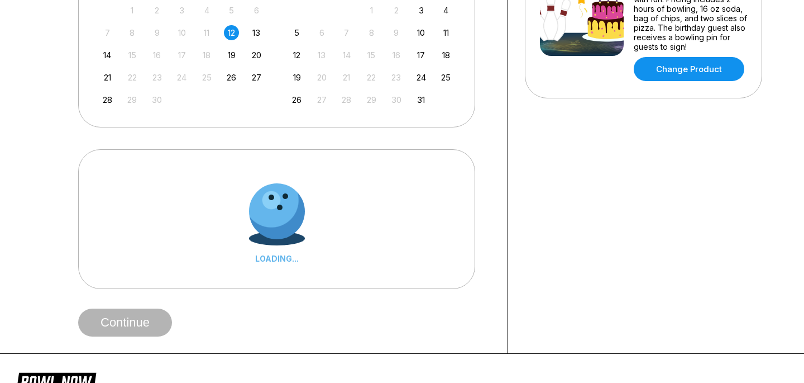
scroll to position [323, 0]
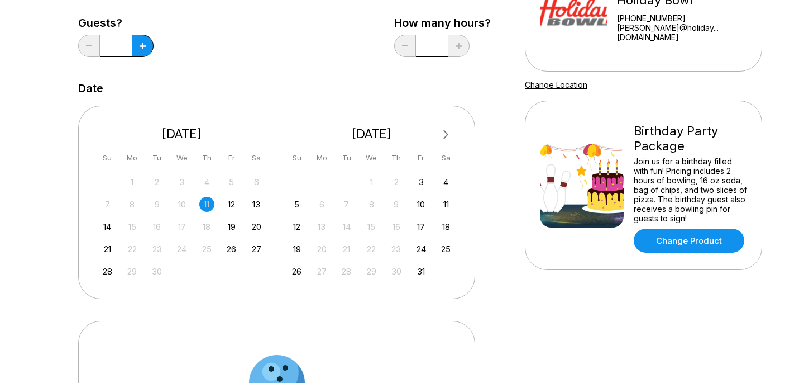
scroll to position [240, 0]
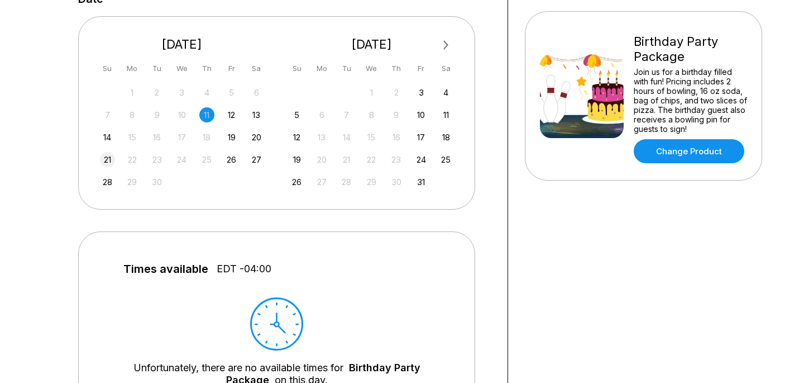
click at [110, 155] on div "21" at bounding box center [107, 159] width 15 height 15
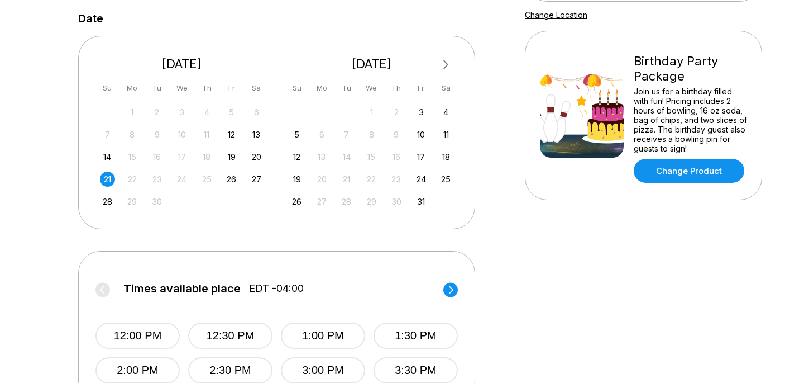
scroll to position [115, 0]
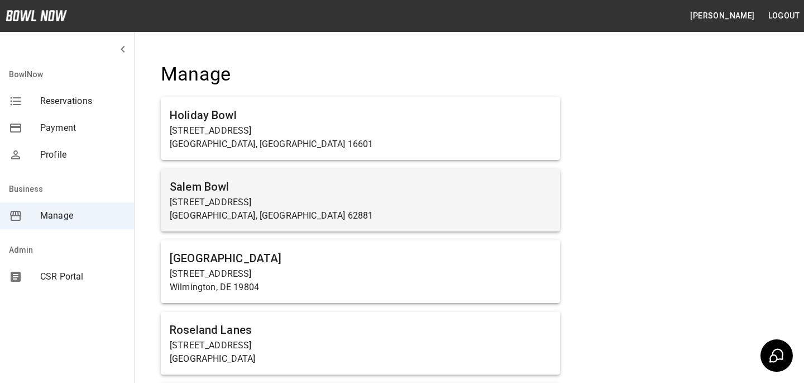
scroll to position [2927, 0]
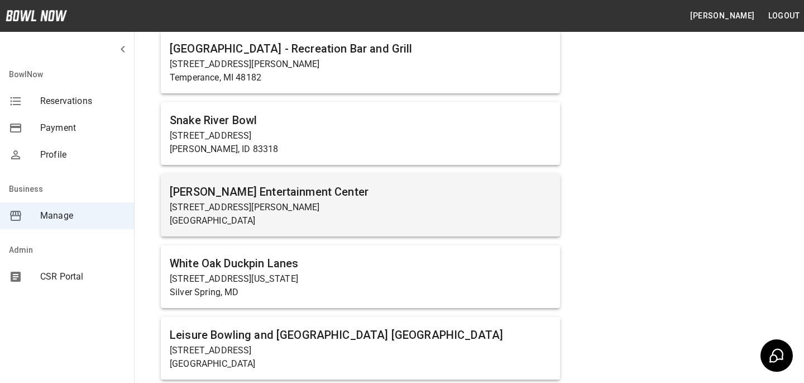
click at [266, 202] on p "[STREET_ADDRESS][PERSON_NAME]" at bounding box center [361, 207] width 382 height 13
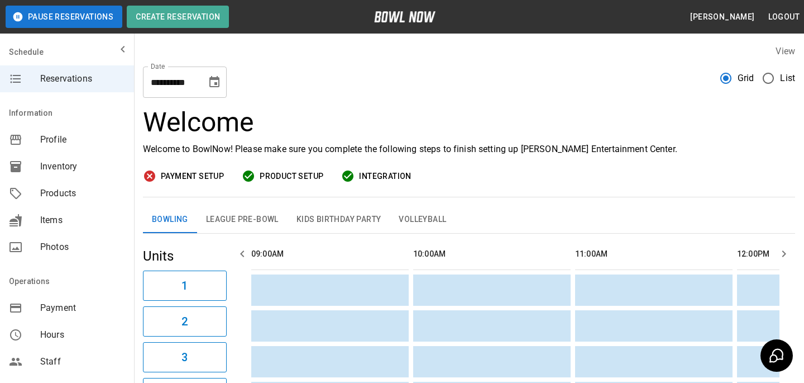
scroll to position [0, 1134]
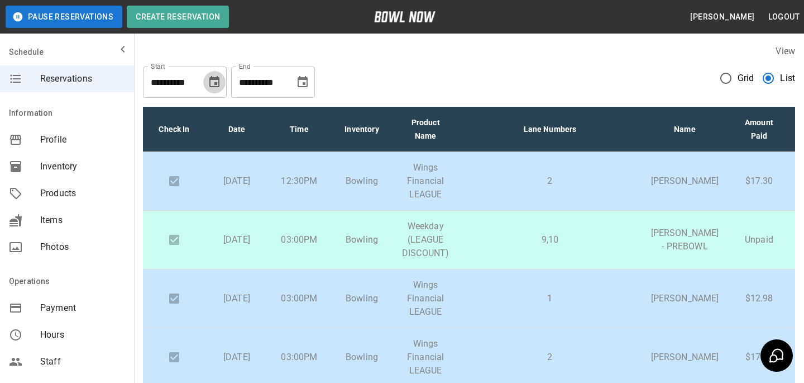
click at [211, 77] on icon "Choose date, selected date is Sep 11, 2025" at bounding box center [214, 81] width 10 height 11
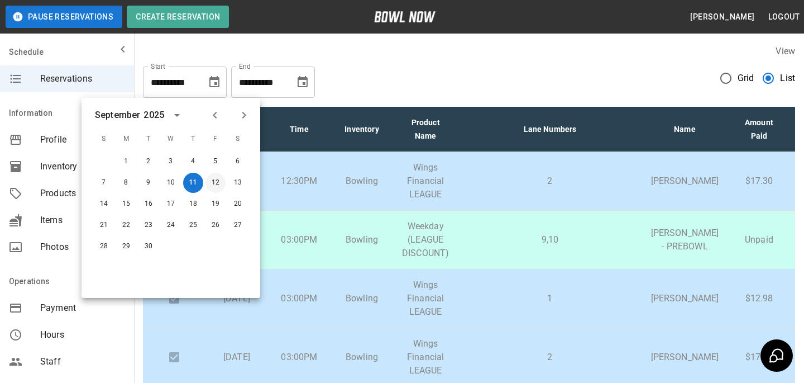
click at [221, 182] on button "12" at bounding box center [216, 183] width 20 height 20
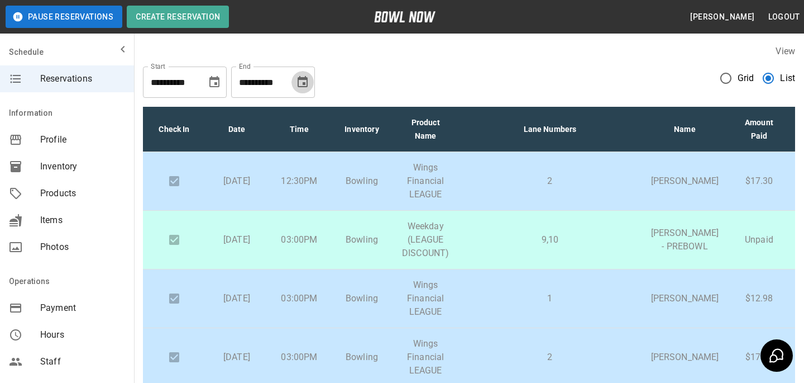
click at [298, 79] on icon "Choose date, selected date is Oct 11, 2025" at bounding box center [303, 81] width 10 height 11
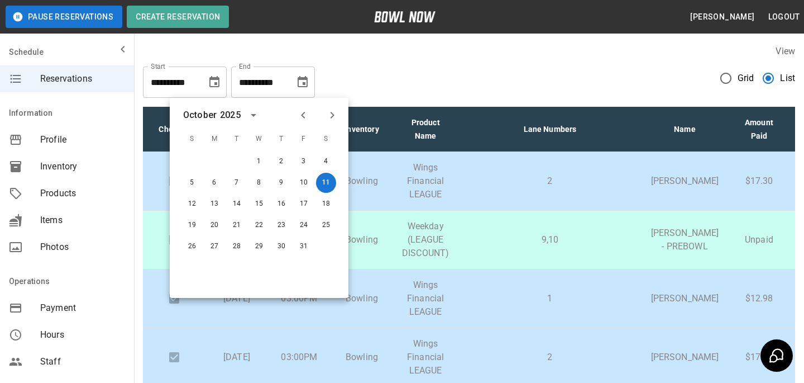
click at [302, 123] on button "Previous month" at bounding box center [303, 115] width 19 height 19
click at [302, 122] on button "Previous month" at bounding box center [303, 115] width 19 height 19
click at [335, 117] on icon "Next month" at bounding box center [332, 114] width 13 height 13
click at [312, 185] on button "12" at bounding box center [304, 183] width 20 height 20
type input "**********"
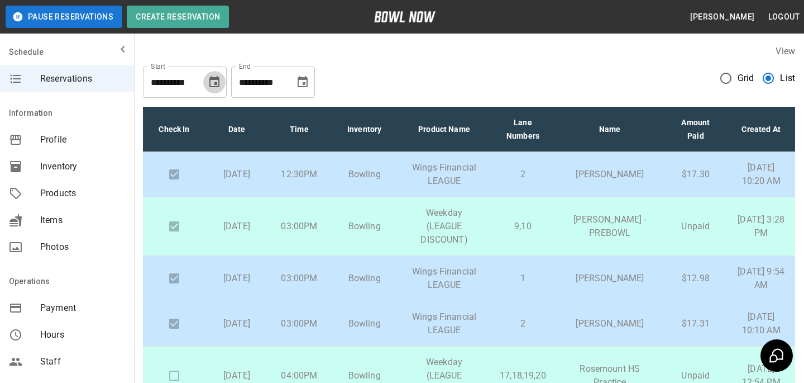
click at [216, 79] on icon "Choose date, selected date is Sep 11, 2025" at bounding box center [214, 81] width 10 height 11
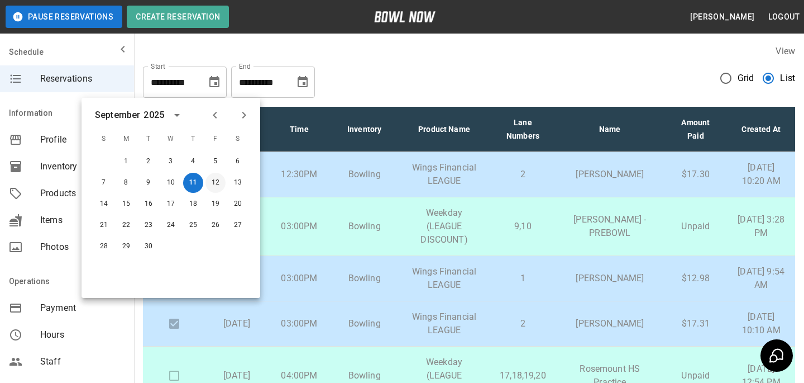
click at [218, 183] on button "12" at bounding box center [216, 183] width 20 height 20
type input "**********"
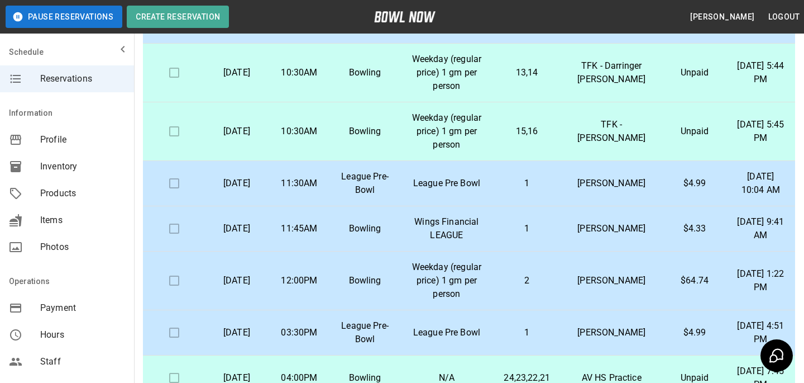
scroll to position [236, 0]
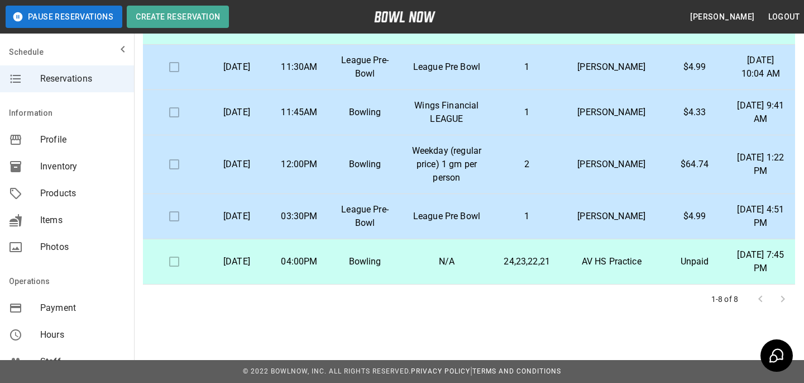
click at [551, 209] on p "1" at bounding box center [527, 215] width 48 height 13
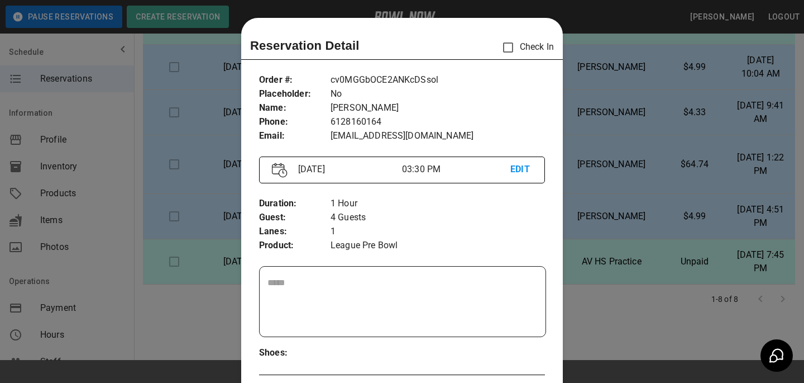
scroll to position [18, 0]
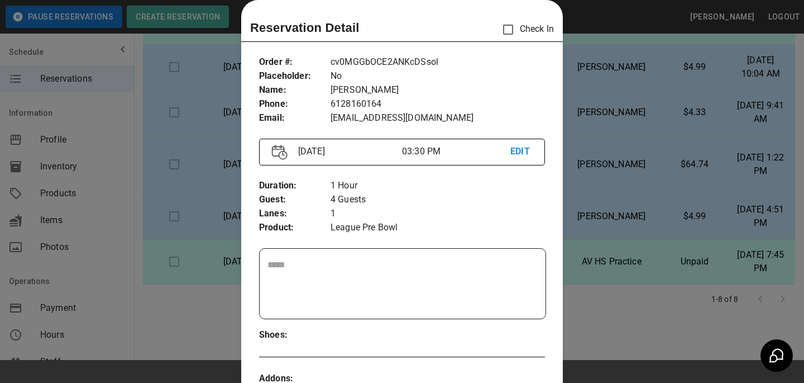
click at [704, 191] on div at bounding box center [402, 191] width 804 height 383
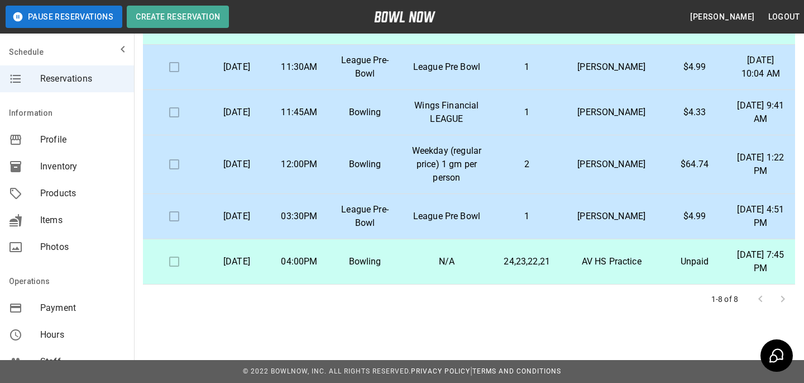
scroll to position [77, 0]
click at [683, 172] on td "$64.74" at bounding box center [695, 164] width 63 height 59
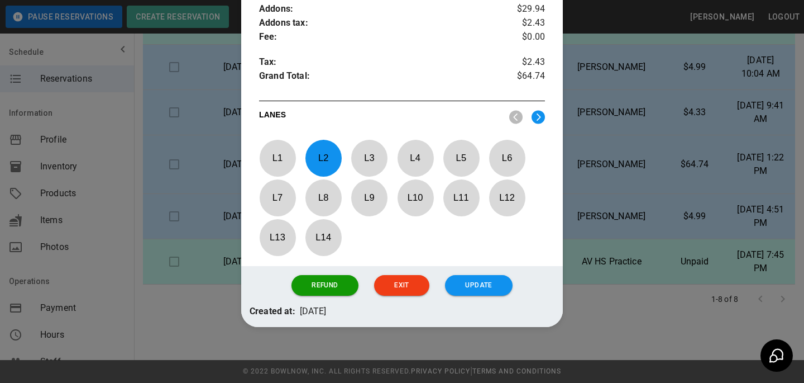
scroll to position [231, 0]
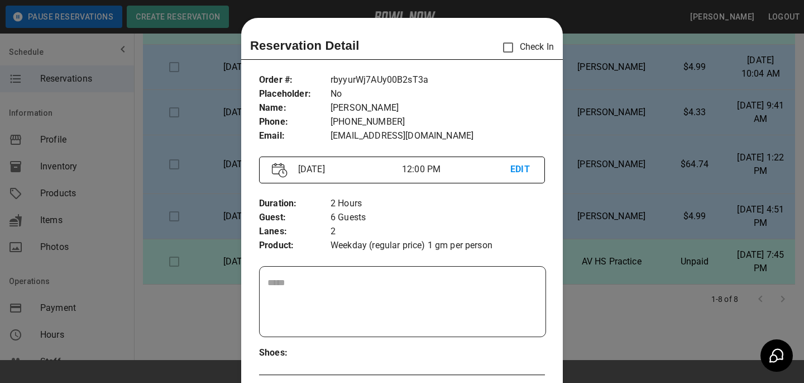
click at [620, 173] on div at bounding box center [402, 191] width 804 height 383
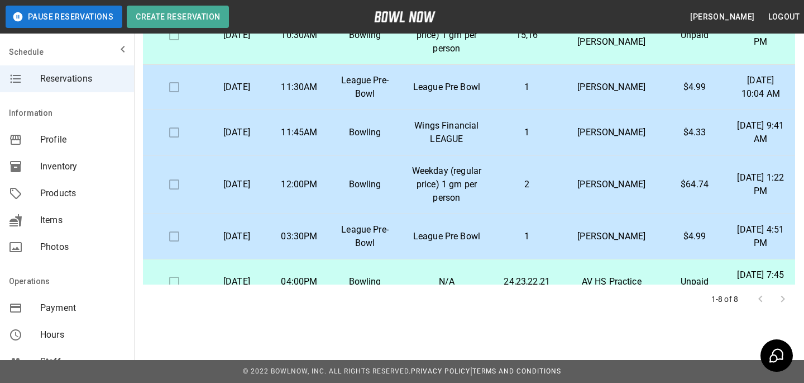
scroll to position [2, 0]
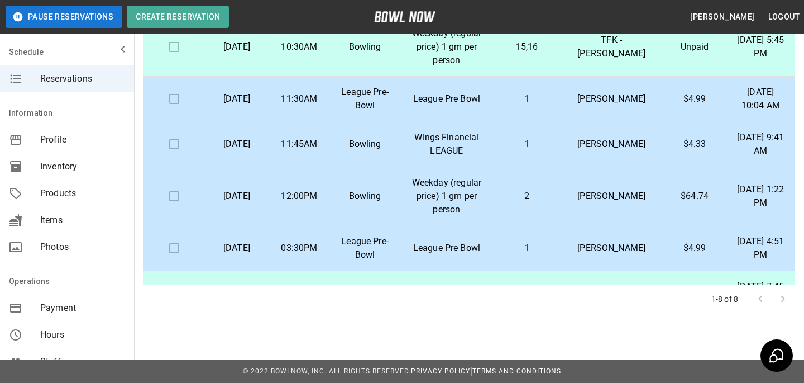
click at [620, 151] on p "Josh Jackson" at bounding box center [611, 143] width 85 height 13
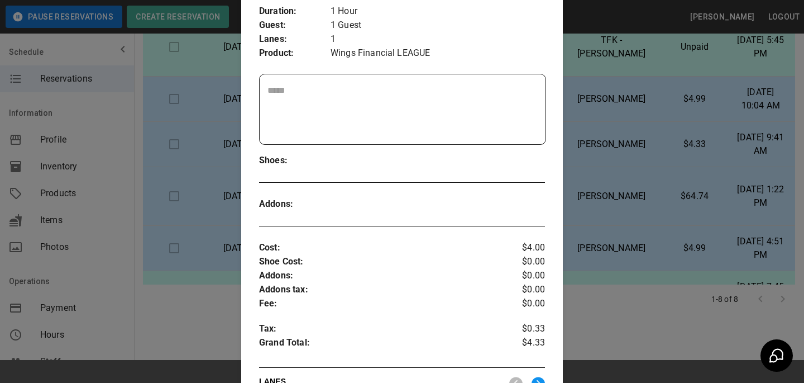
scroll to position [459, 0]
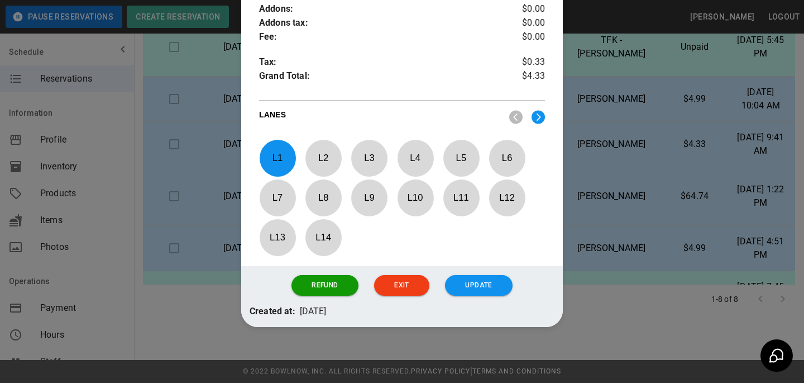
click at [674, 161] on div at bounding box center [402, 191] width 804 height 383
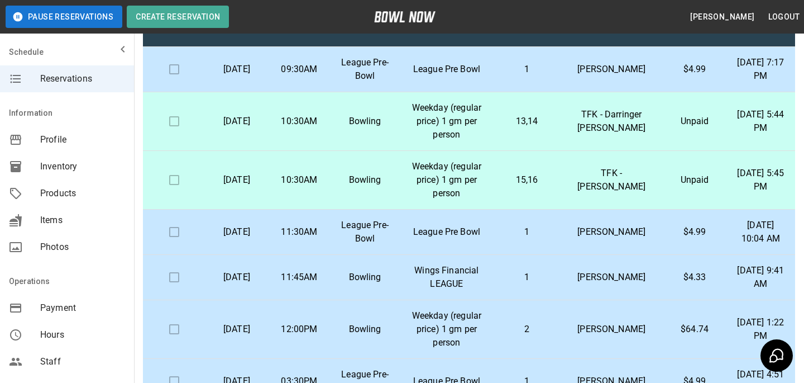
scroll to position [51, 0]
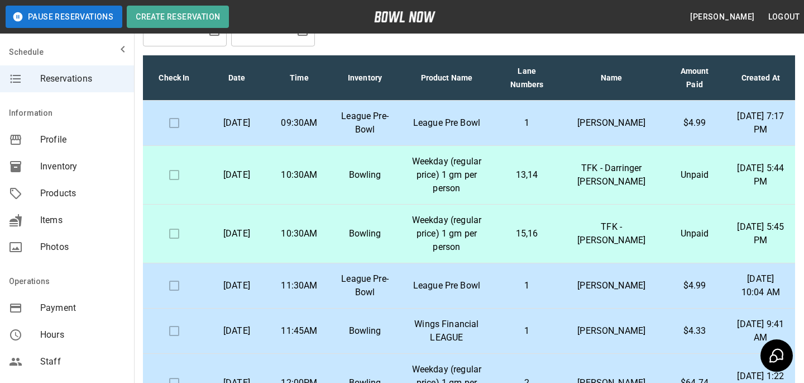
click at [641, 145] on td "Judy Olson" at bounding box center [611, 123] width 103 height 45
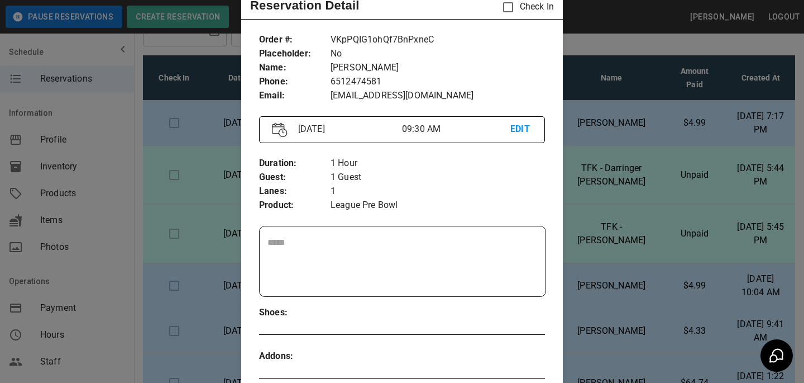
scroll to position [41, 0]
click at [654, 207] on div at bounding box center [402, 191] width 804 height 383
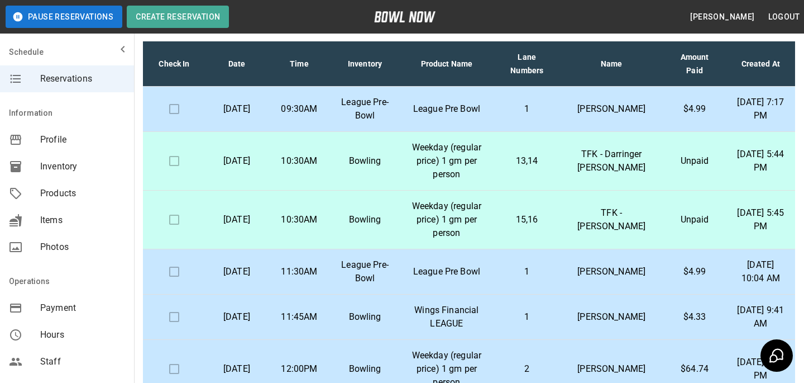
scroll to position [0, 0]
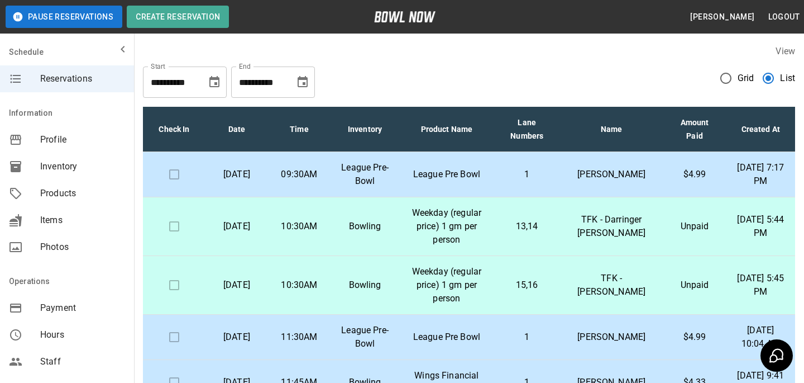
click at [741, 83] on span "Grid" at bounding box center [746, 78] width 17 height 13
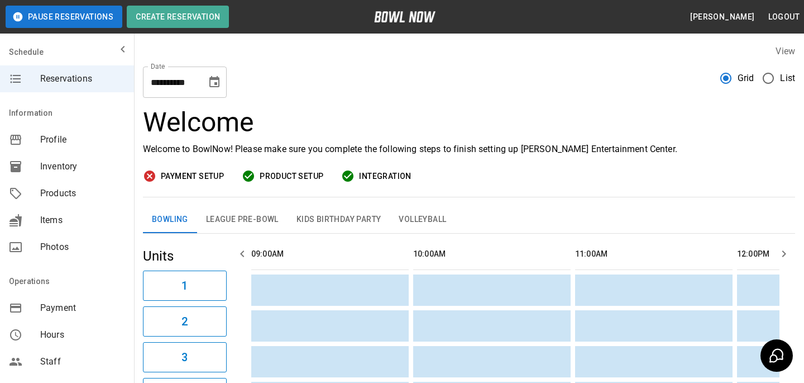
scroll to position [0, 1296]
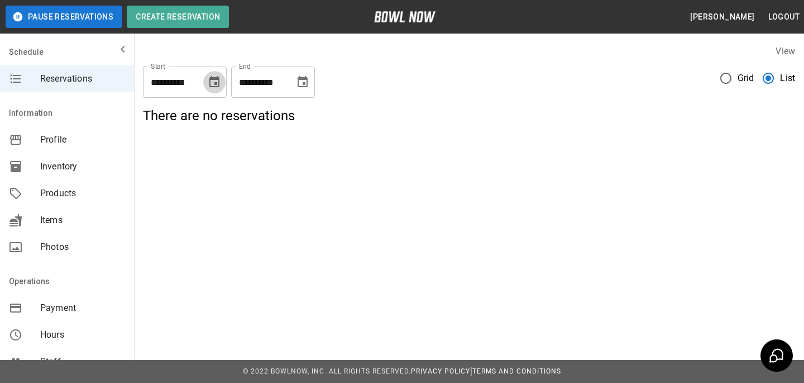
click at [213, 90] on button "Choose date, selected date is Sep 12, 2025" at bounding box center [214, 82] width 22 height 22
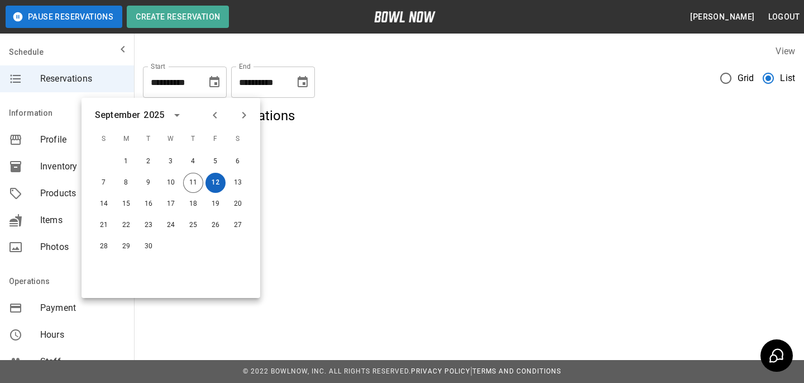
click at [211, 181] on button "12" at bounding box center [216, 183] width 20 height 20
click at [298, 67] on div "**********" at bounding box center [273, 81] width 84 height 31
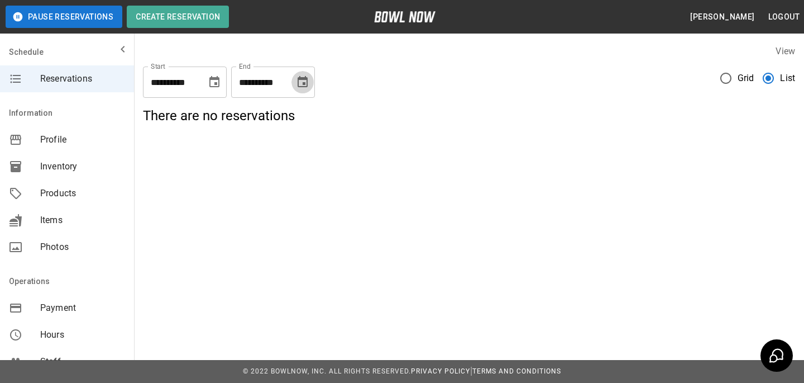
click at [299, 78] on icon "Choose date, selected date is Sep 12, 2025" at bounding box center [303, 81] width 10 height 11
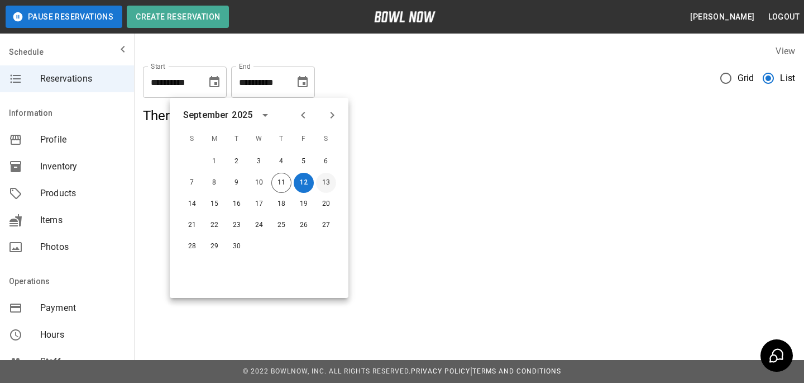
click at [335, 186] on button "13" at bounding box center [326, 183] width 20 height 20
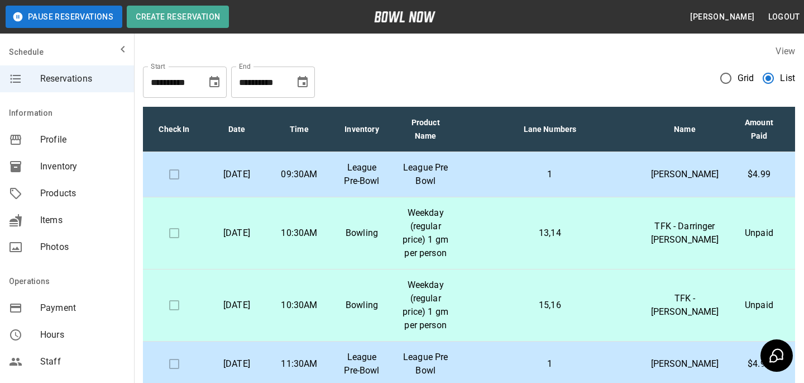
click at [297, 74] on button "Choose date, selected date is Sep 13, 2025" at bounding box center [303, 82] width 22 height 22
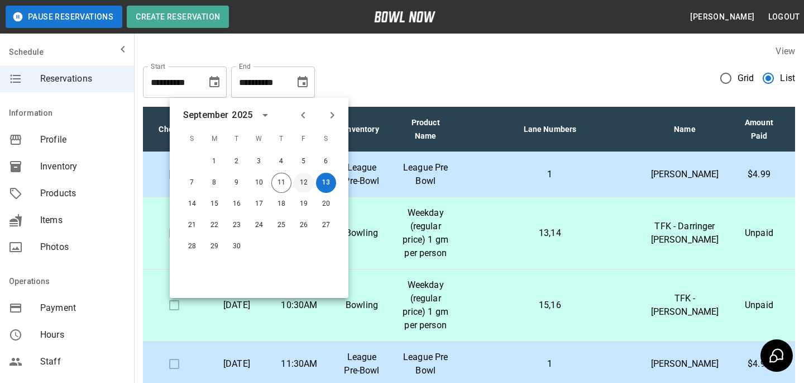
click at [297, 179] on button "12" at bounding box center [304, 183] width 20 height 20
type input "**********"
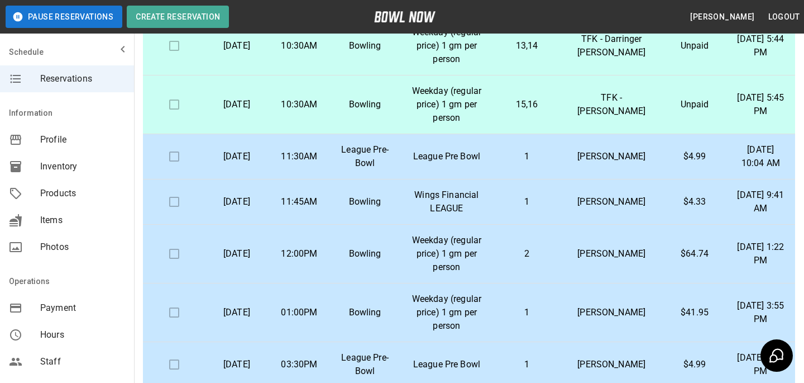
scroll to position [94, 0]
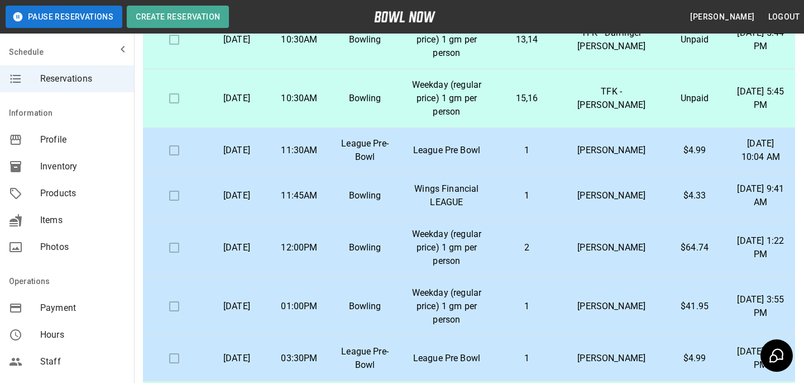
click at [485, 286] on p "Weekday (regular price) 1 gm per person" at bounding box center [446, 306] width 77 height 40
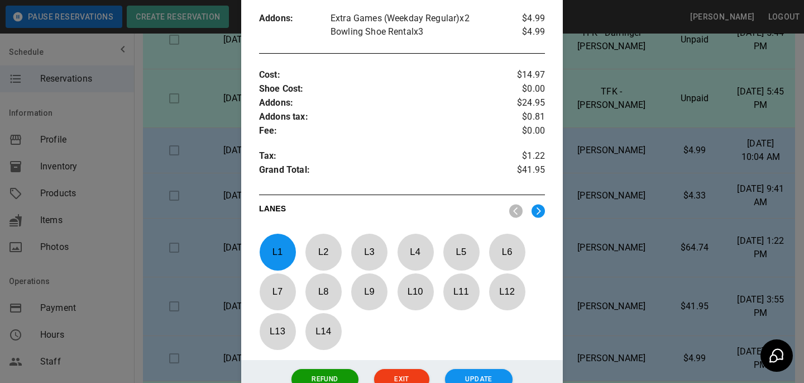
scroll to position [471, 0]
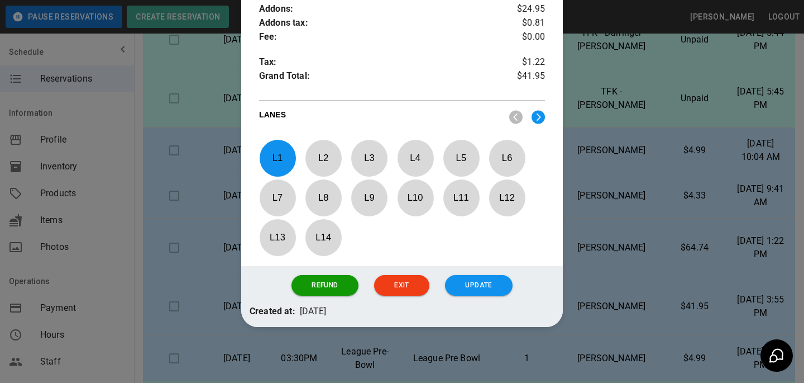
click at [585, 237] on div at bounding box center [402, 191] width 804 height 383
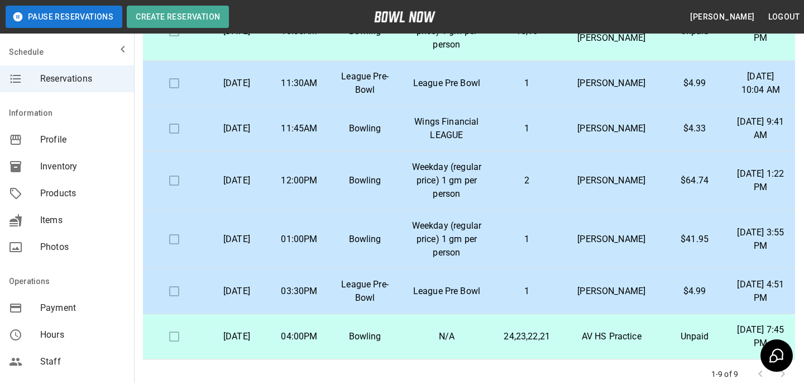
scroll to position [175, 0]
